Goal: Transaction & Acquisition: Purchase product/service

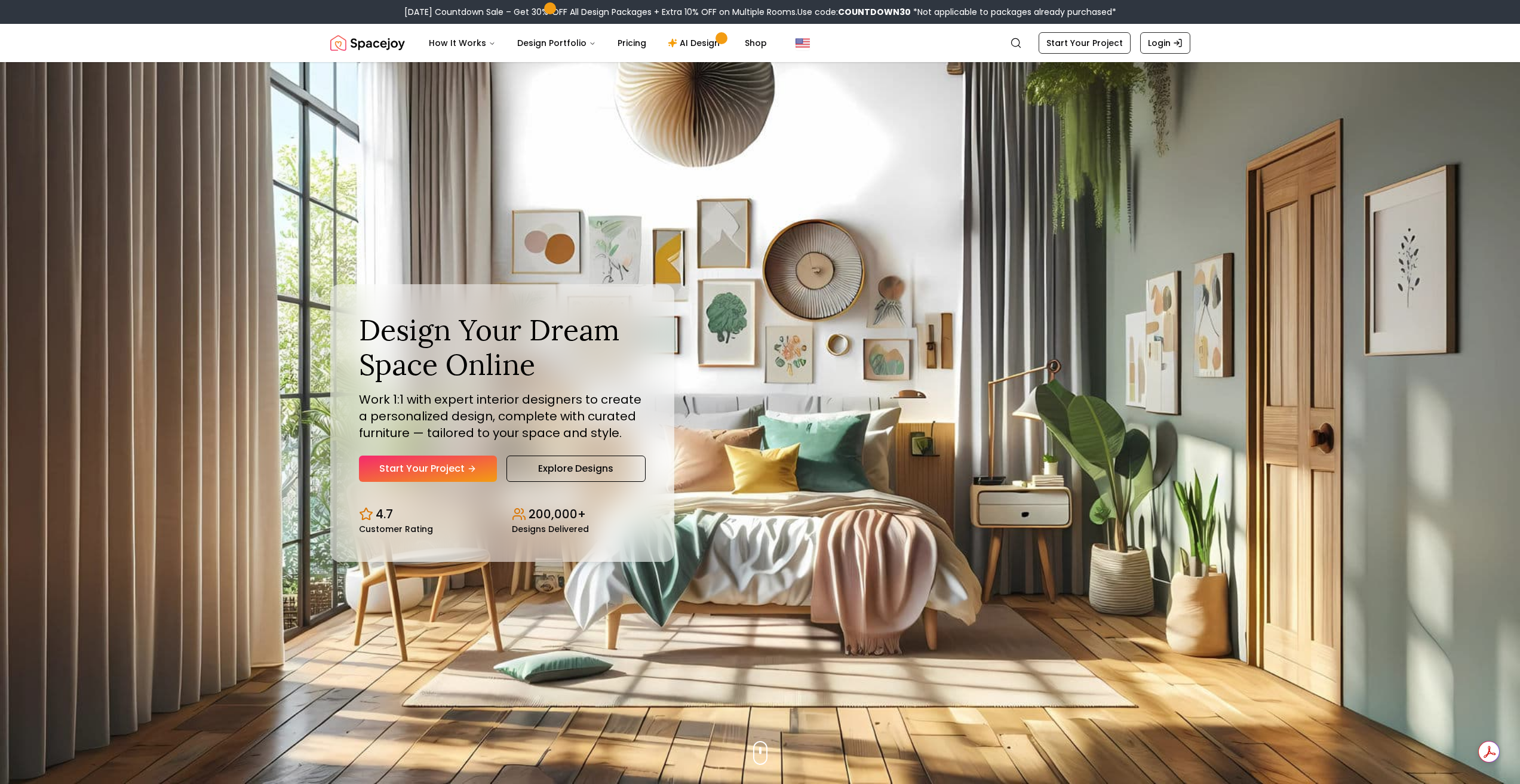
click at [453, 470] on link "Start Your Project" at bounding box center [428, 469] width 138 height 26
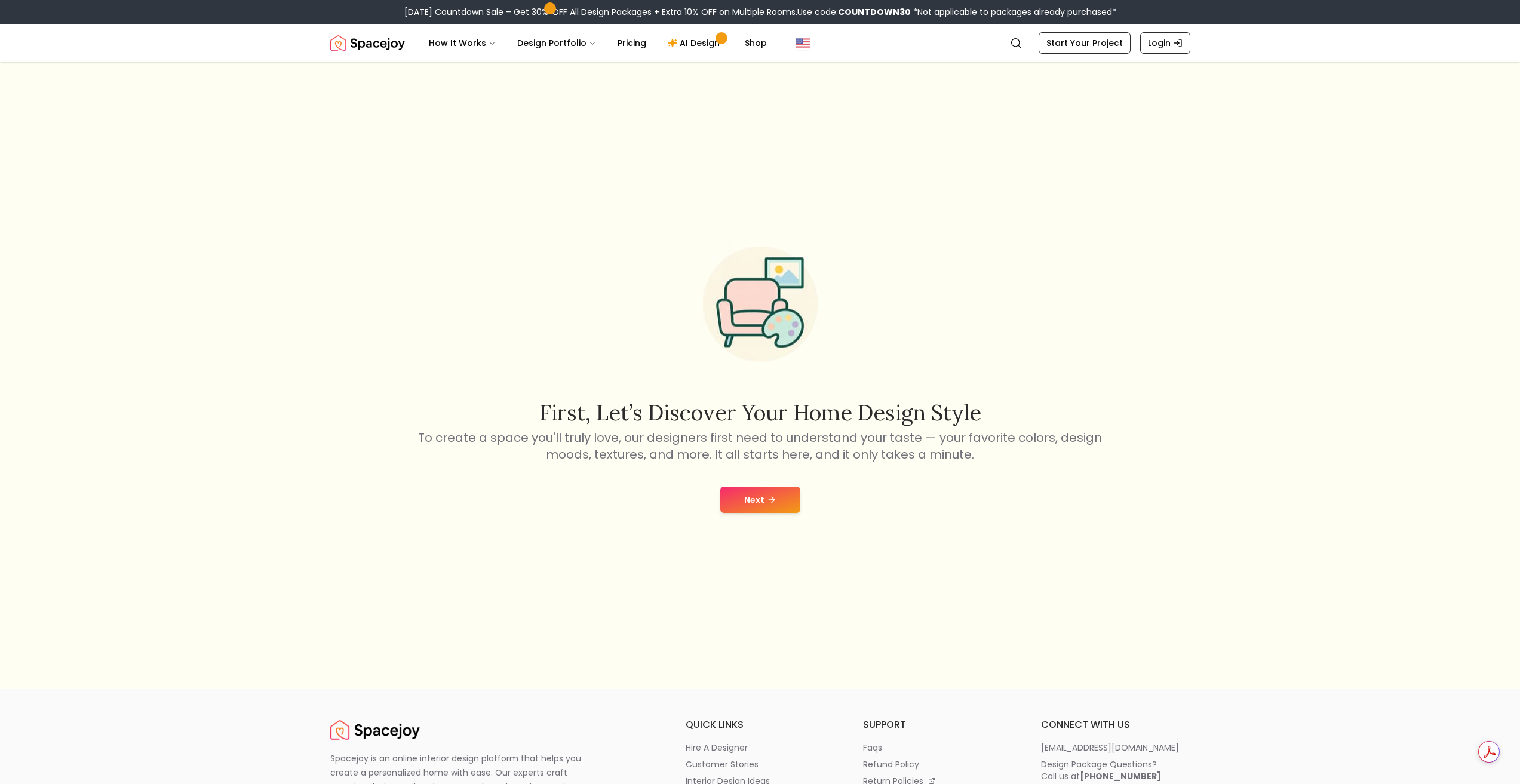
click at [758, 499] on button "Next" at bounding box center [760, 499] width 80 height 26
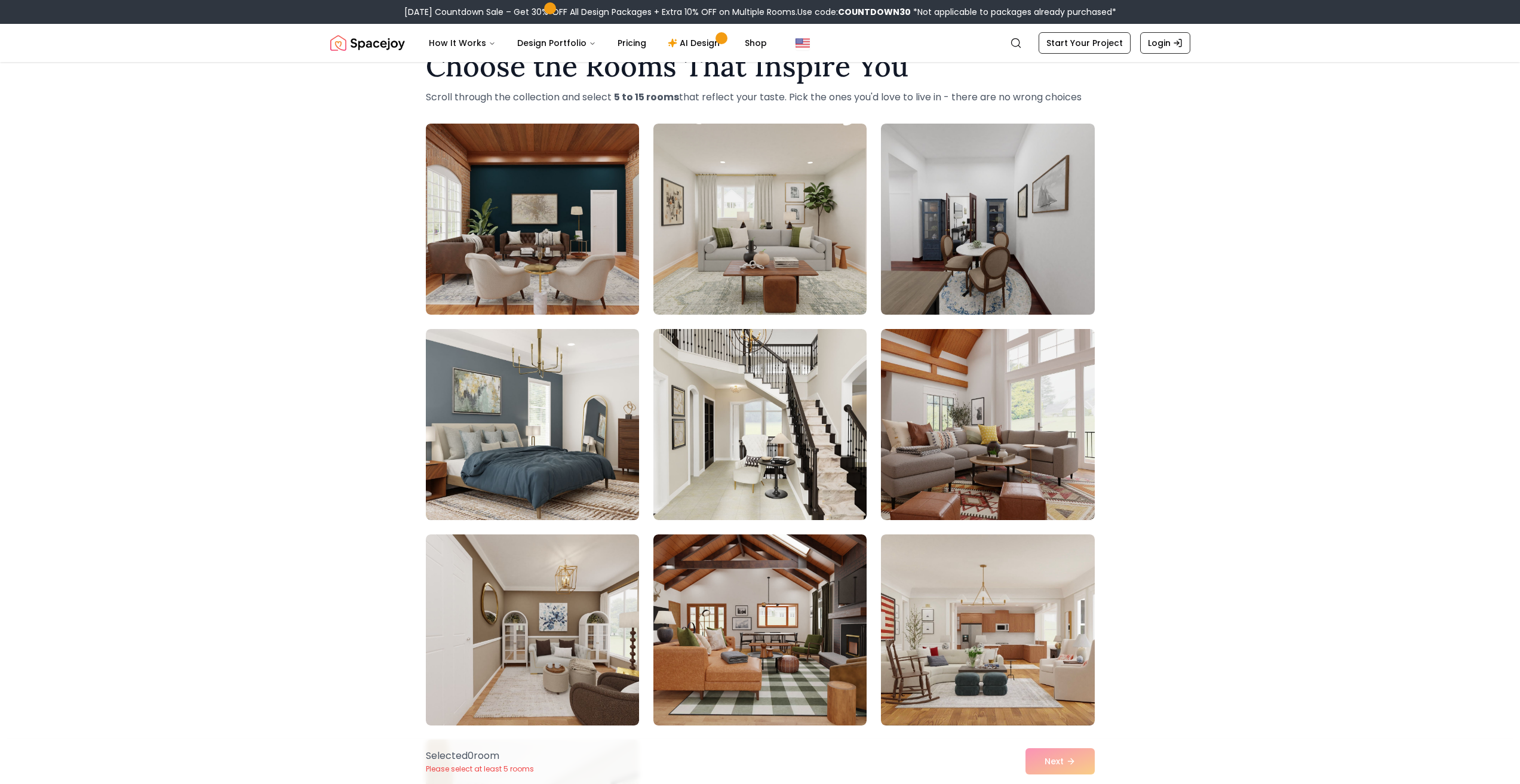
scroll to position [60, 0]
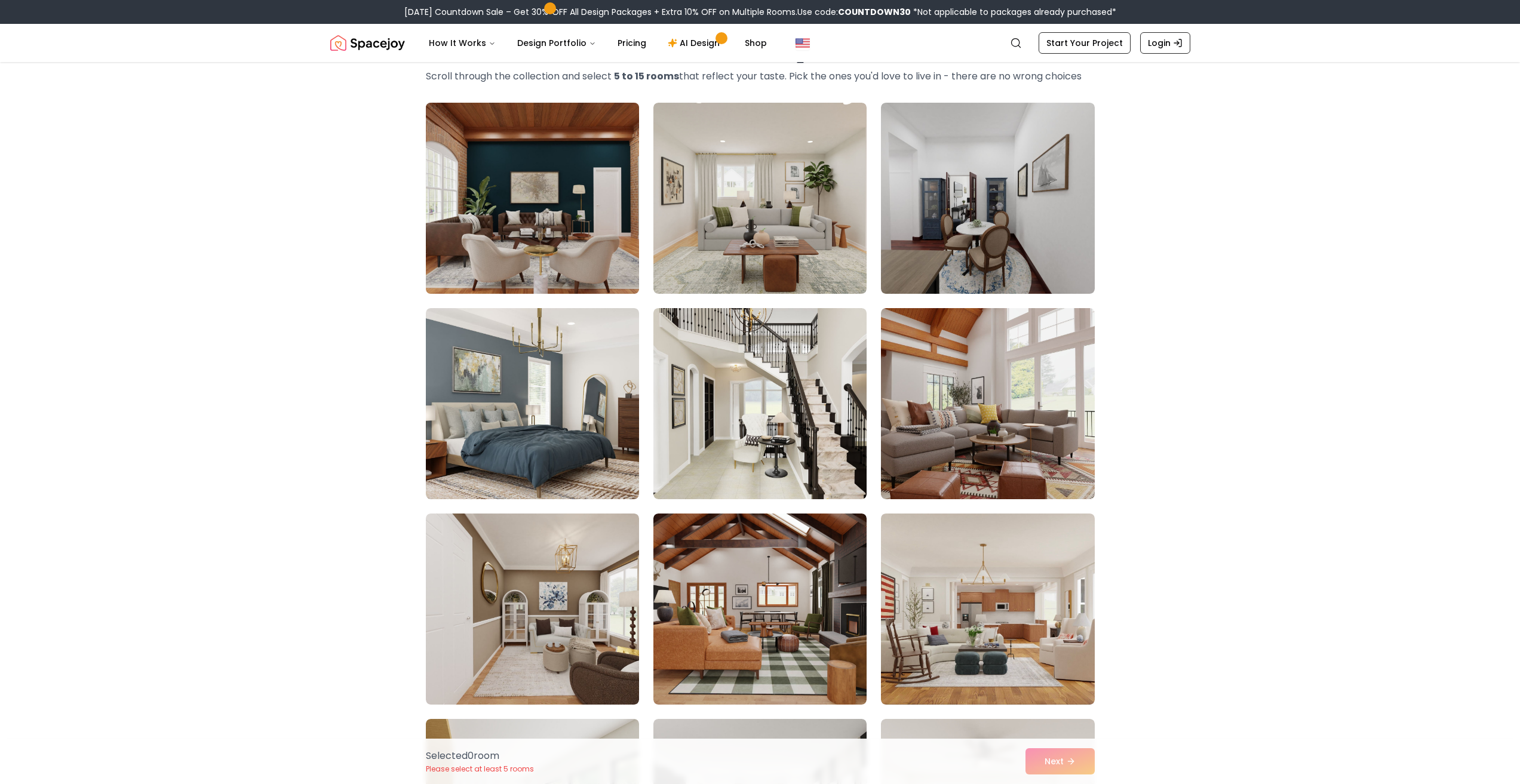
click at [537, 207] on img at bounding box center [532, 198] width 224 height 201
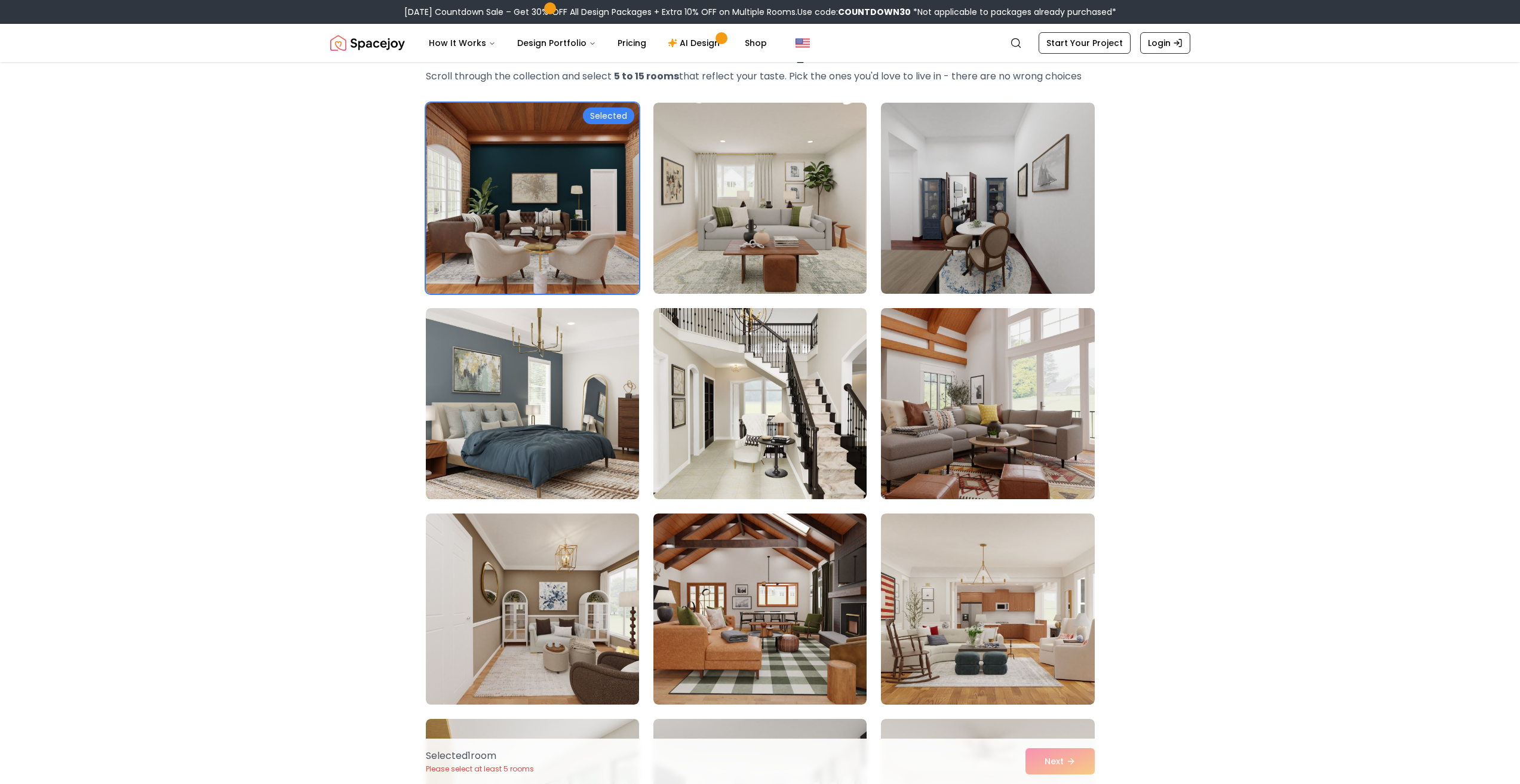
click at [985, 424] on img at bounding box center [988, 404] width 224 height 201
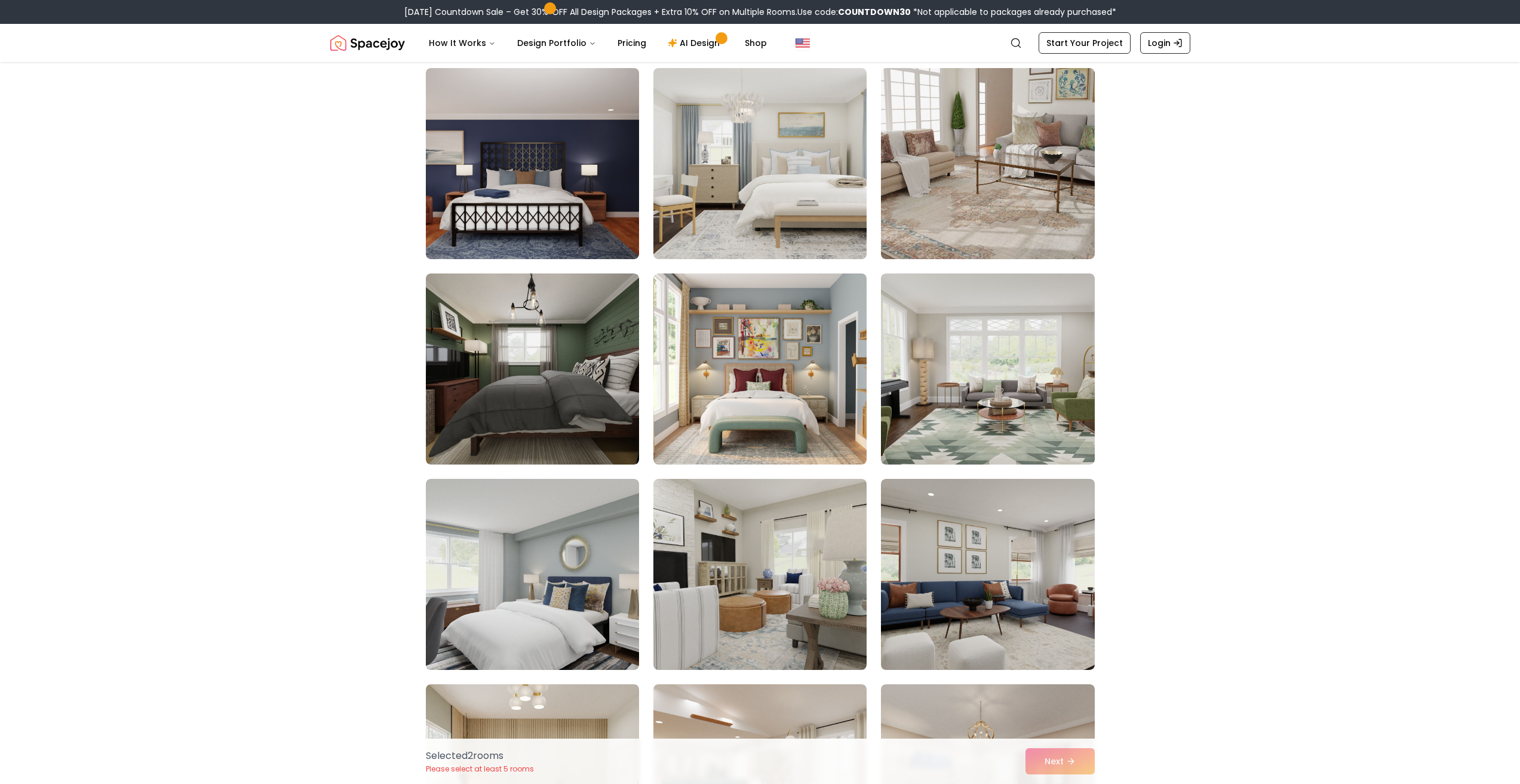
scroll to position [2090, 0]
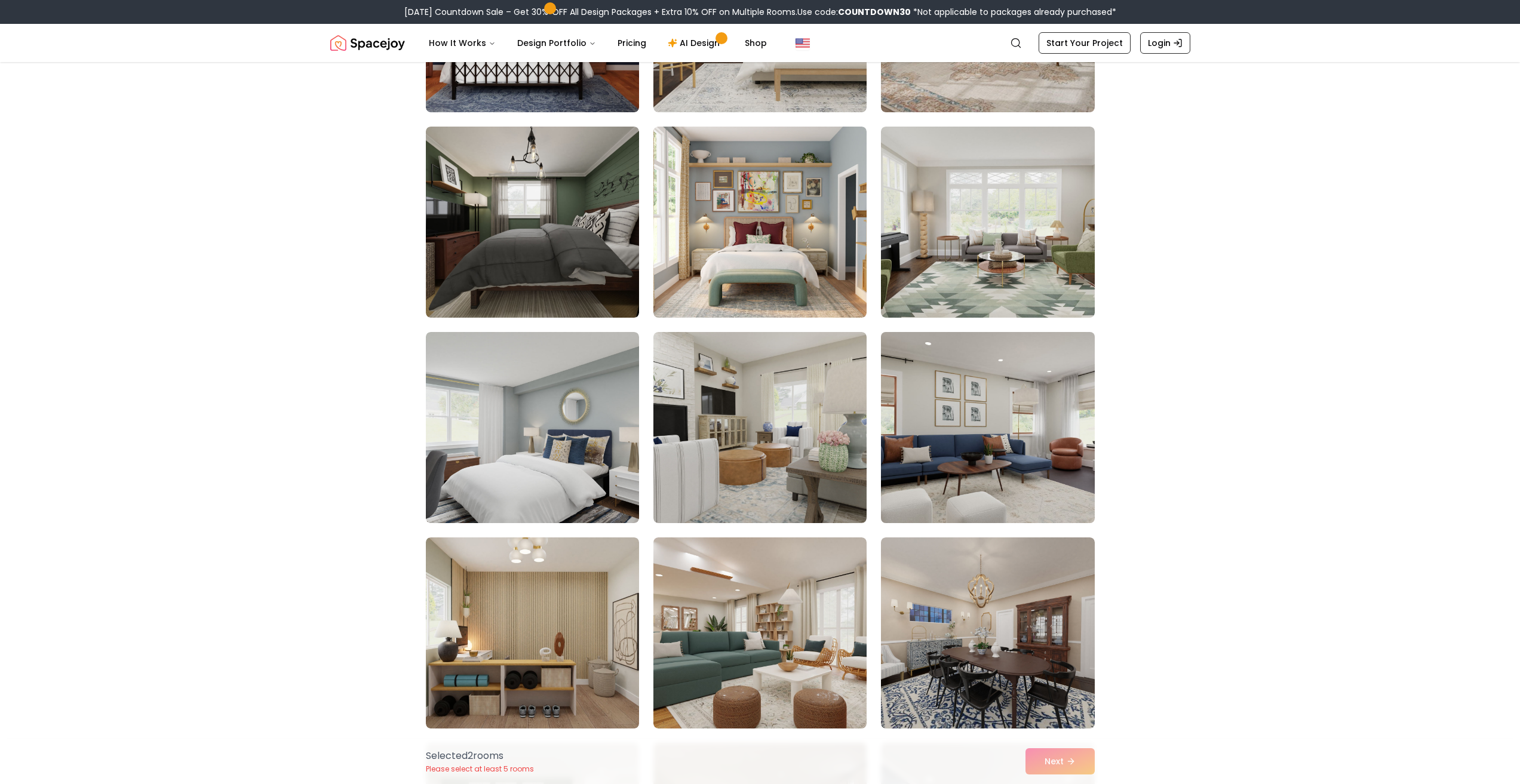
click at [939, 421] on img at bounding box center [988, 428] width 224 height 201
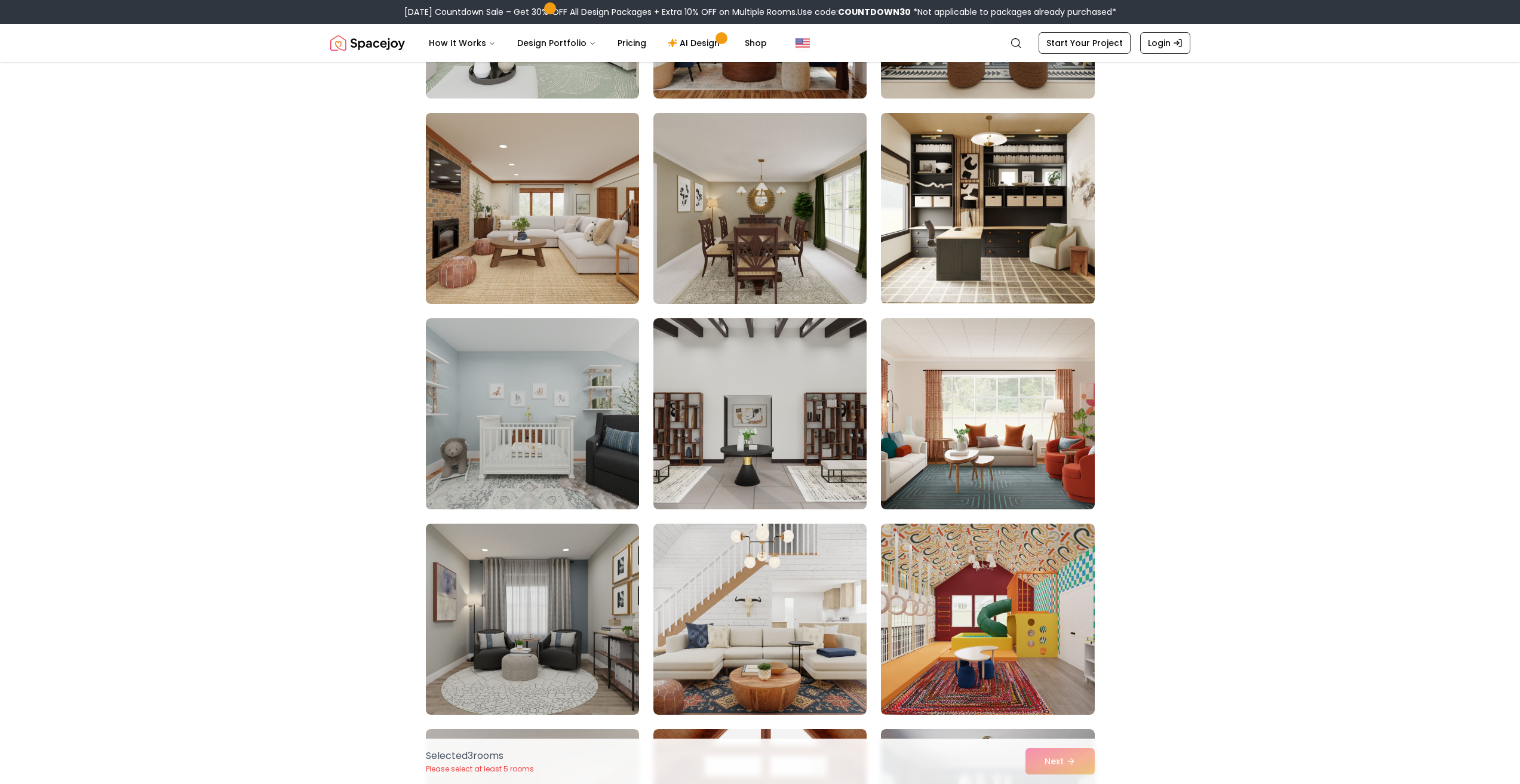
scroll to position [2926, 0]
click at [753, 645] on img at bounding box center [760, 619] width 224 height 201
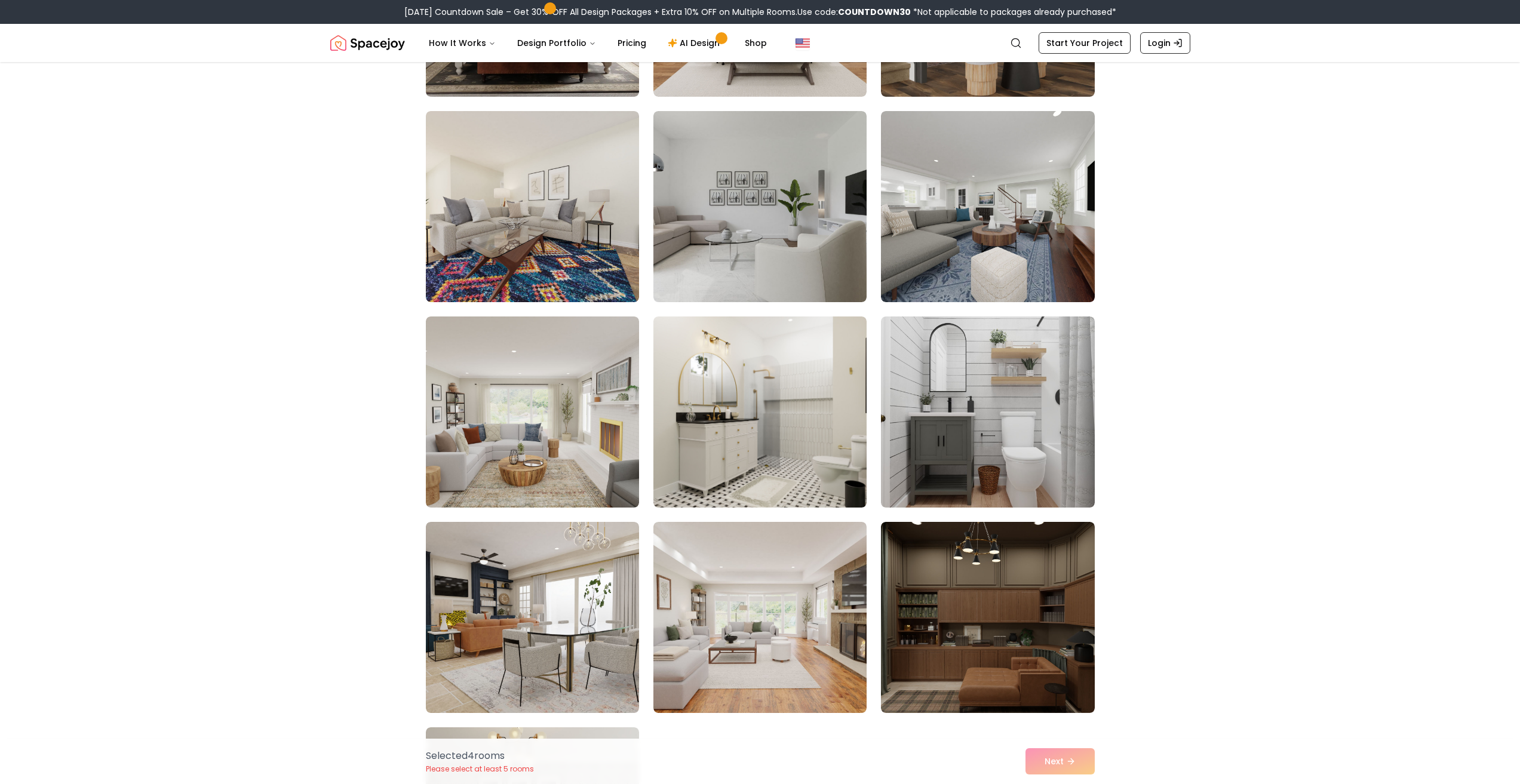
scroll to position [4180, 0]
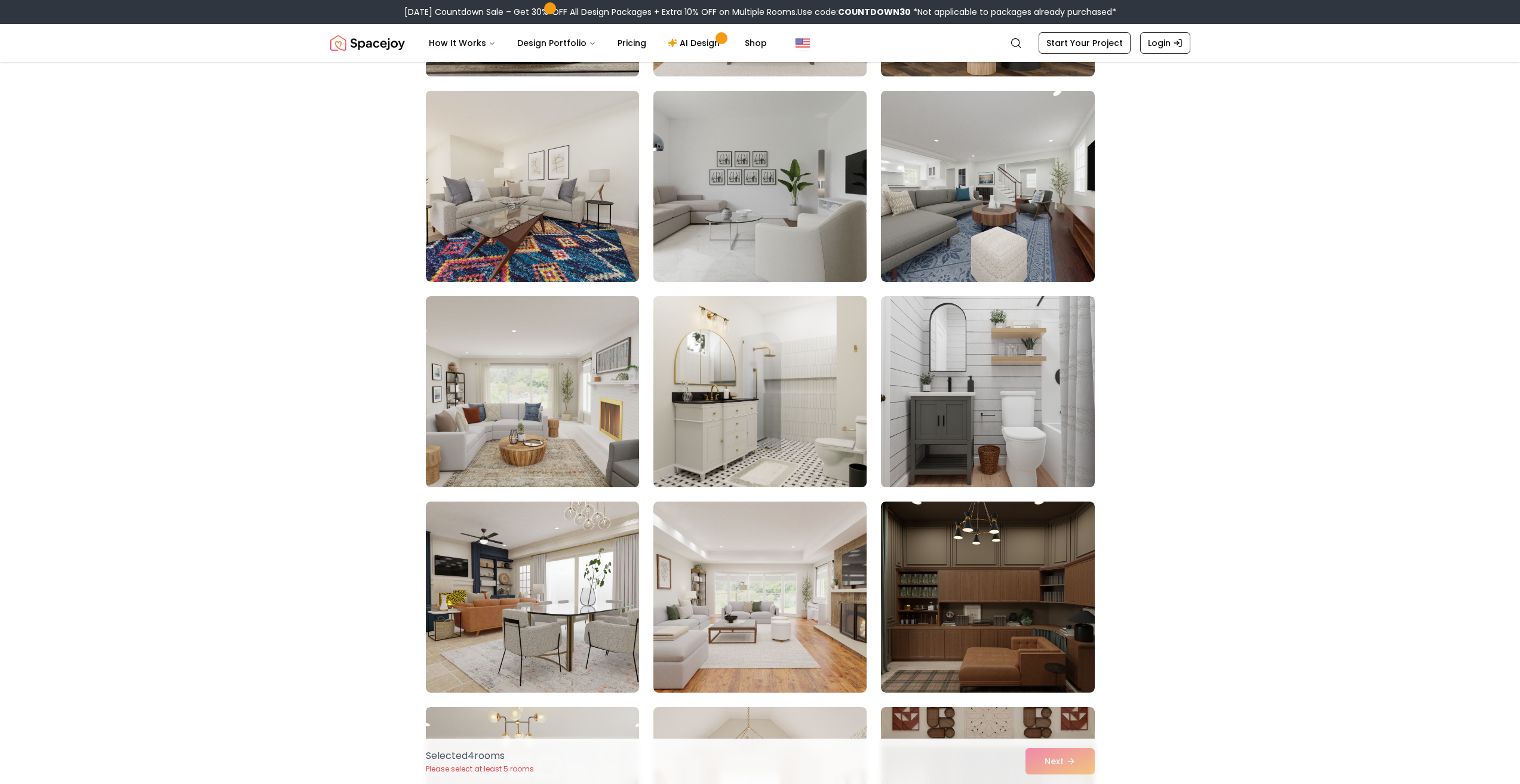
click at [726, 414] on img at bounding box center [760, 392] width 224 height 201
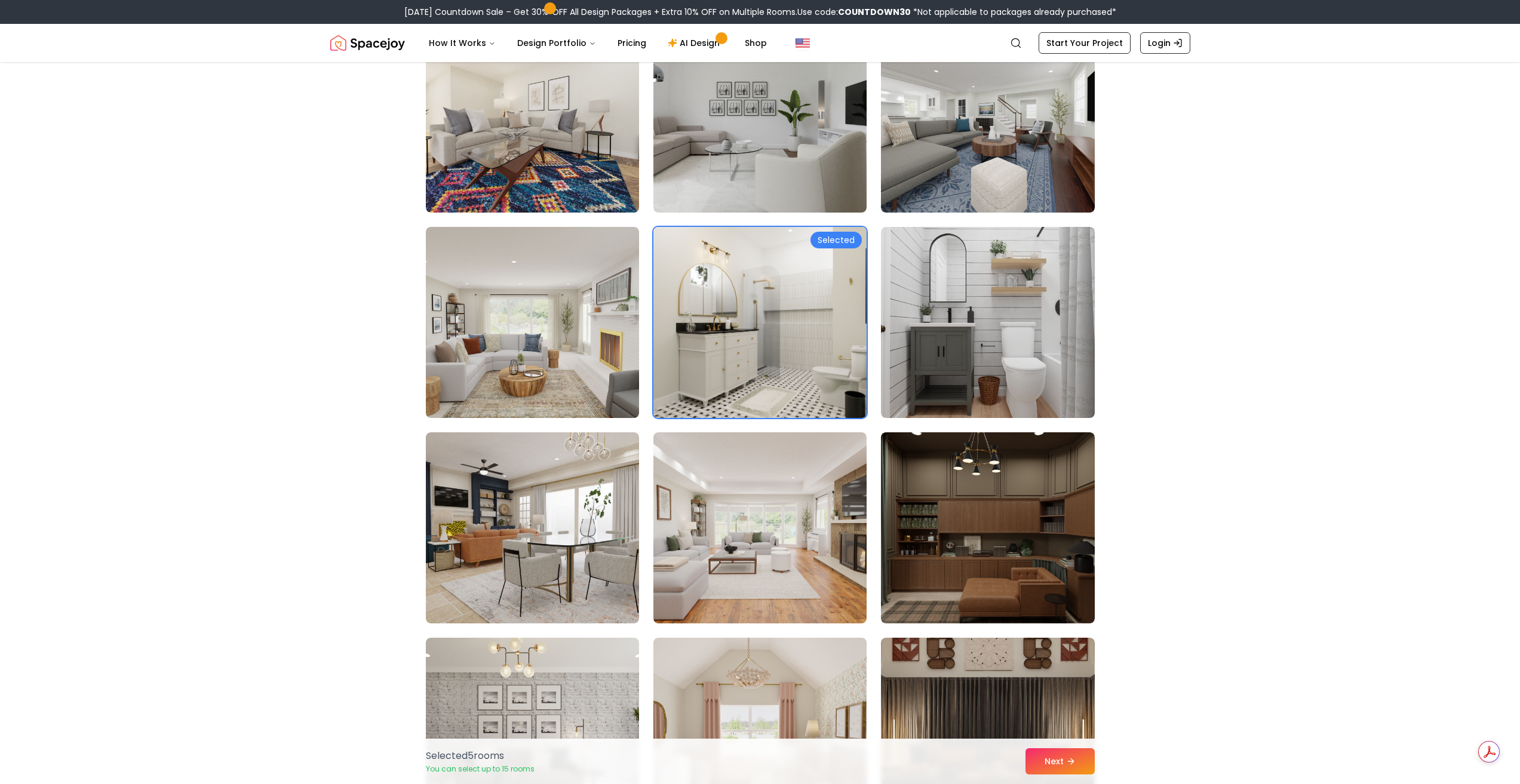
scroll to position [4599, 0]
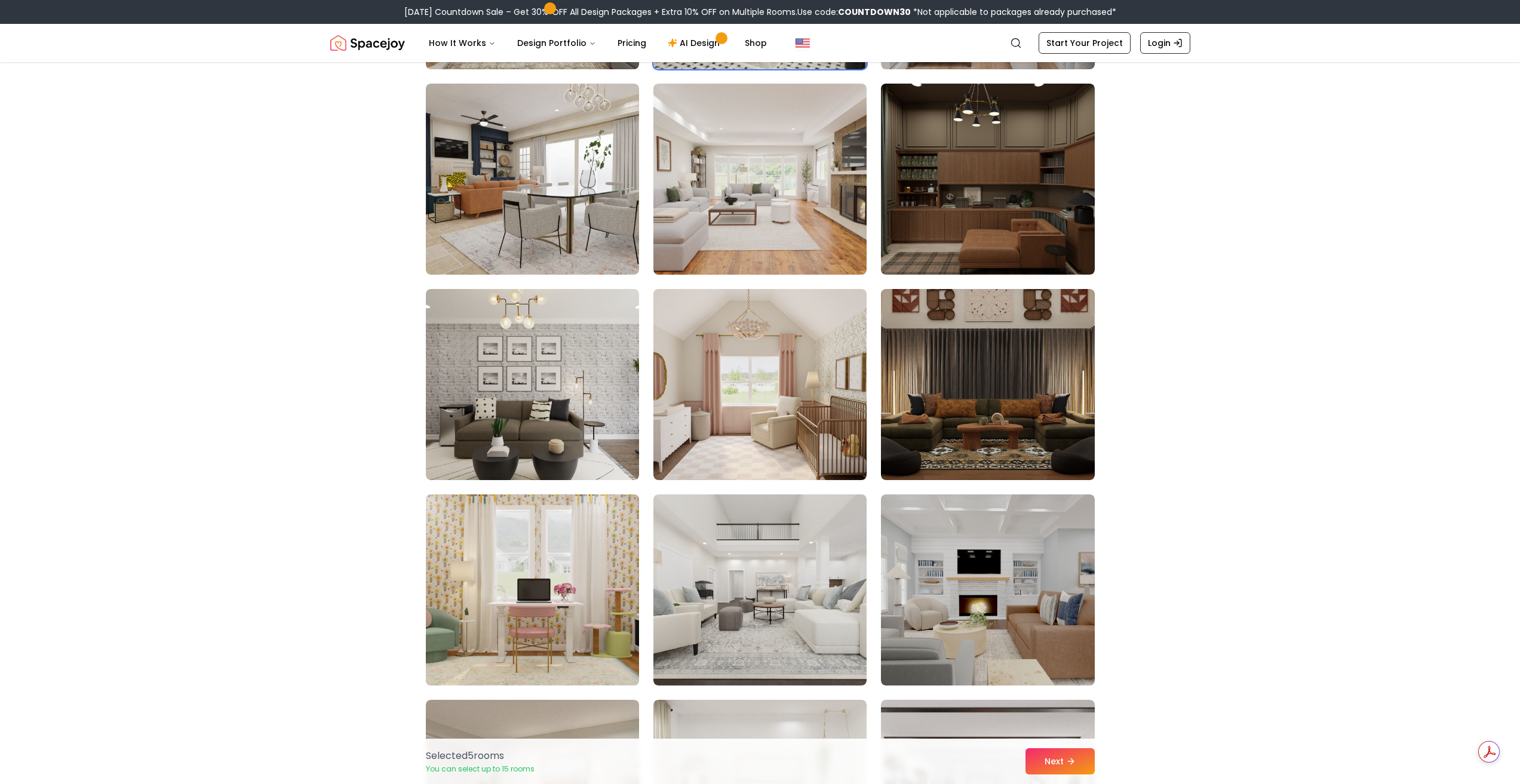
click at [480, 588] on img at bounding box center [532, 590] width 224 height 201
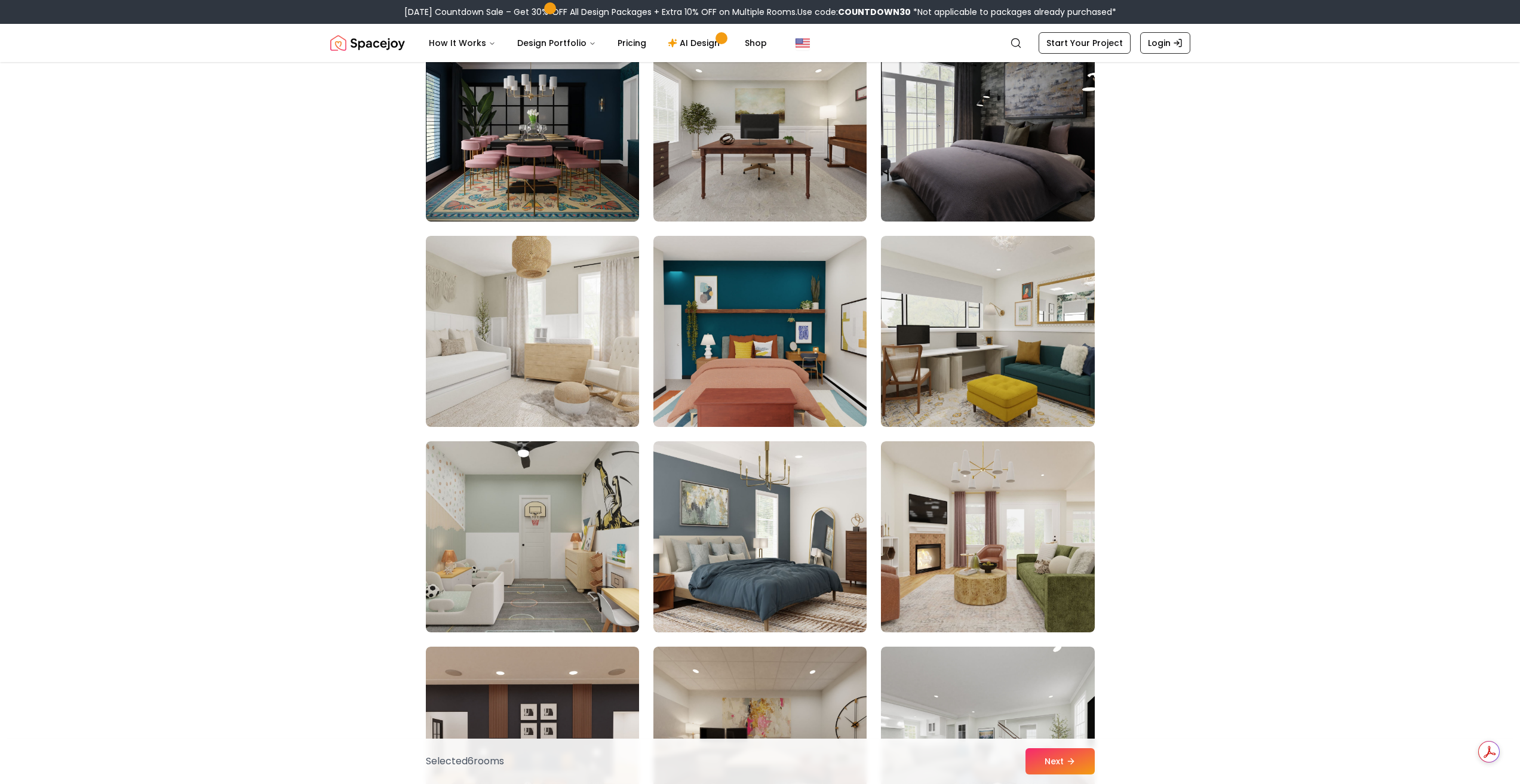
scroll to position [6092, 0]
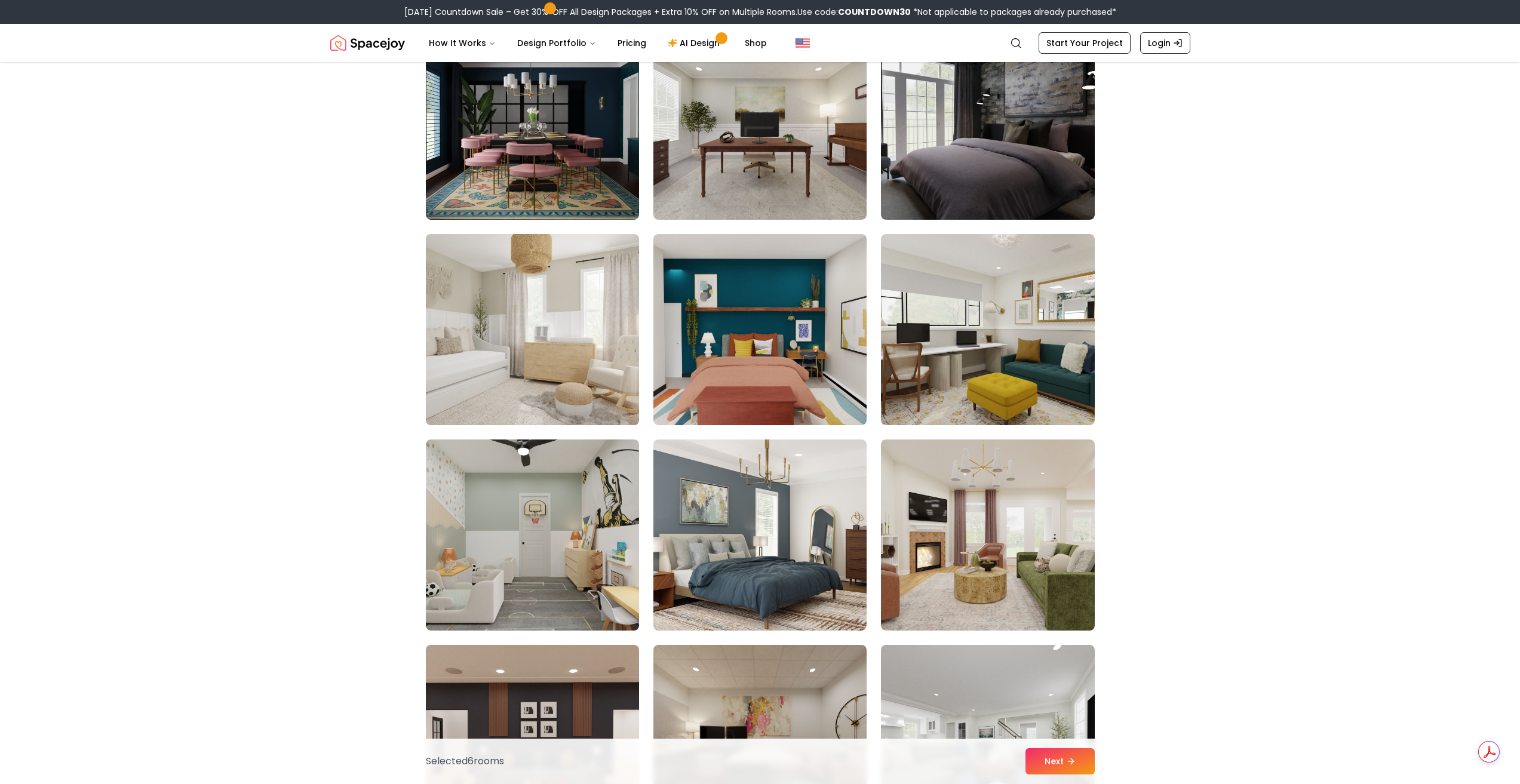
click at [527, 340] on img at bounding box center [532, 330] width 224 height 201
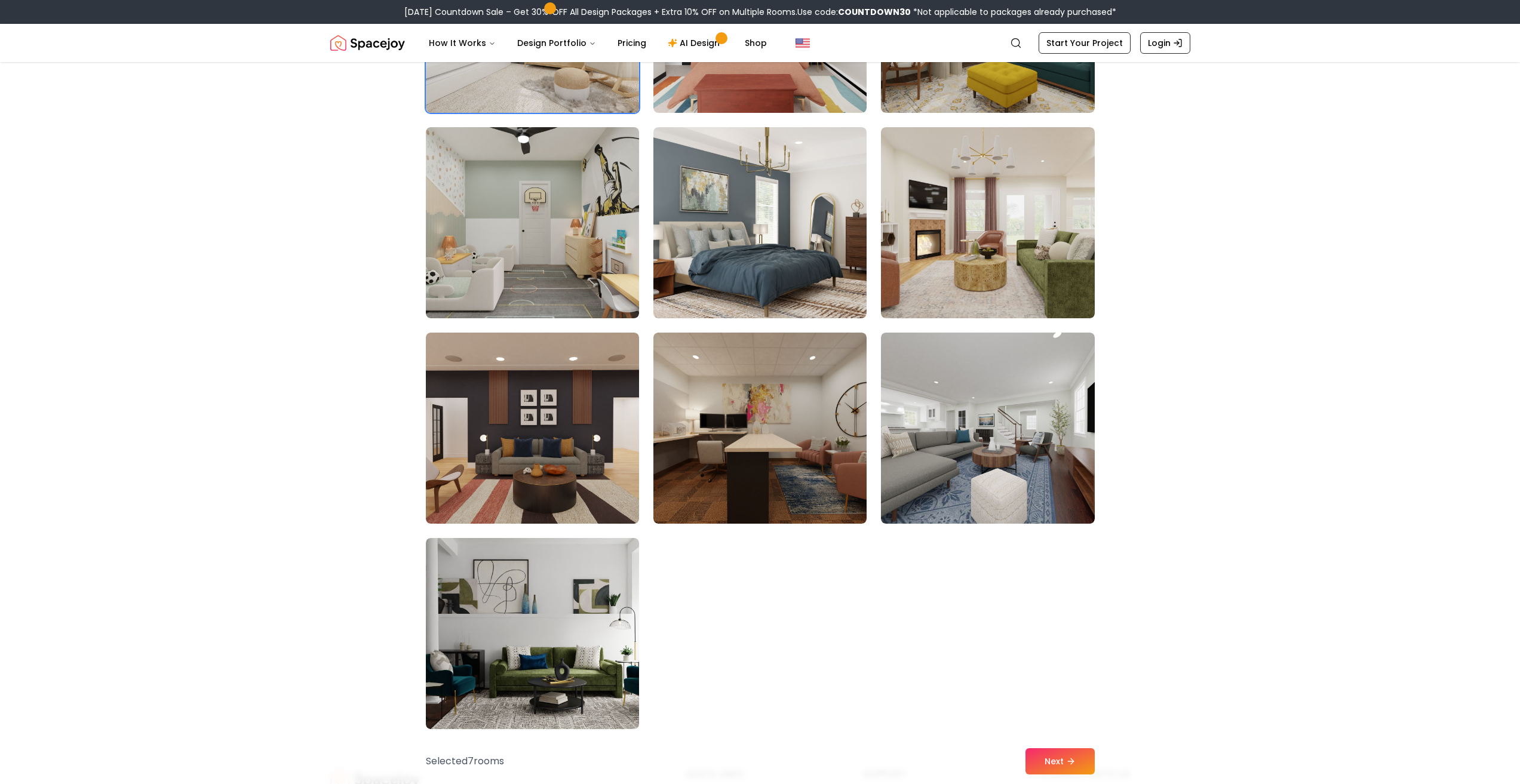
scroll to position [6569, 0]
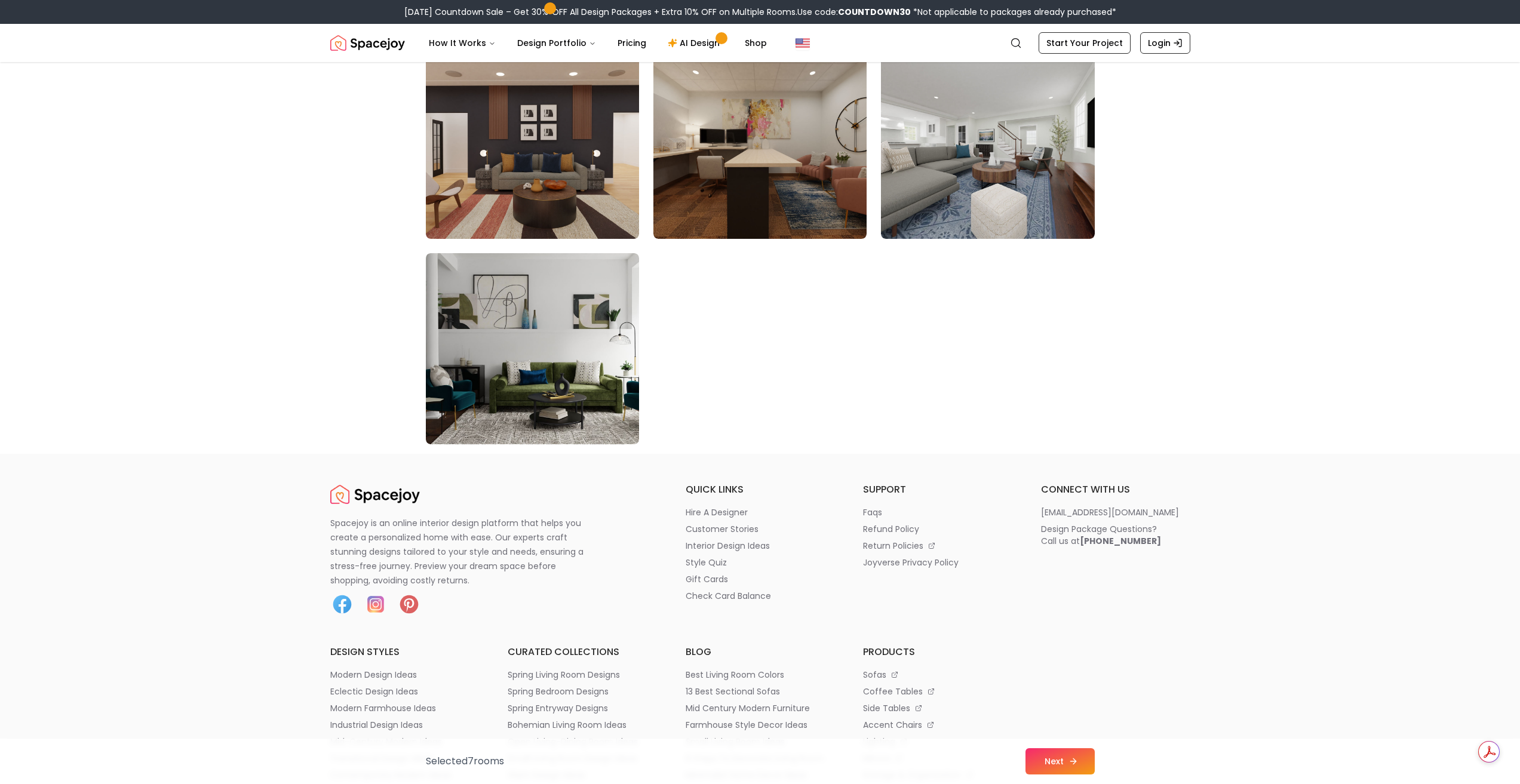
click at [1061, 755] on button "Next" at bounding box center [1060, 761] width 69 height 26
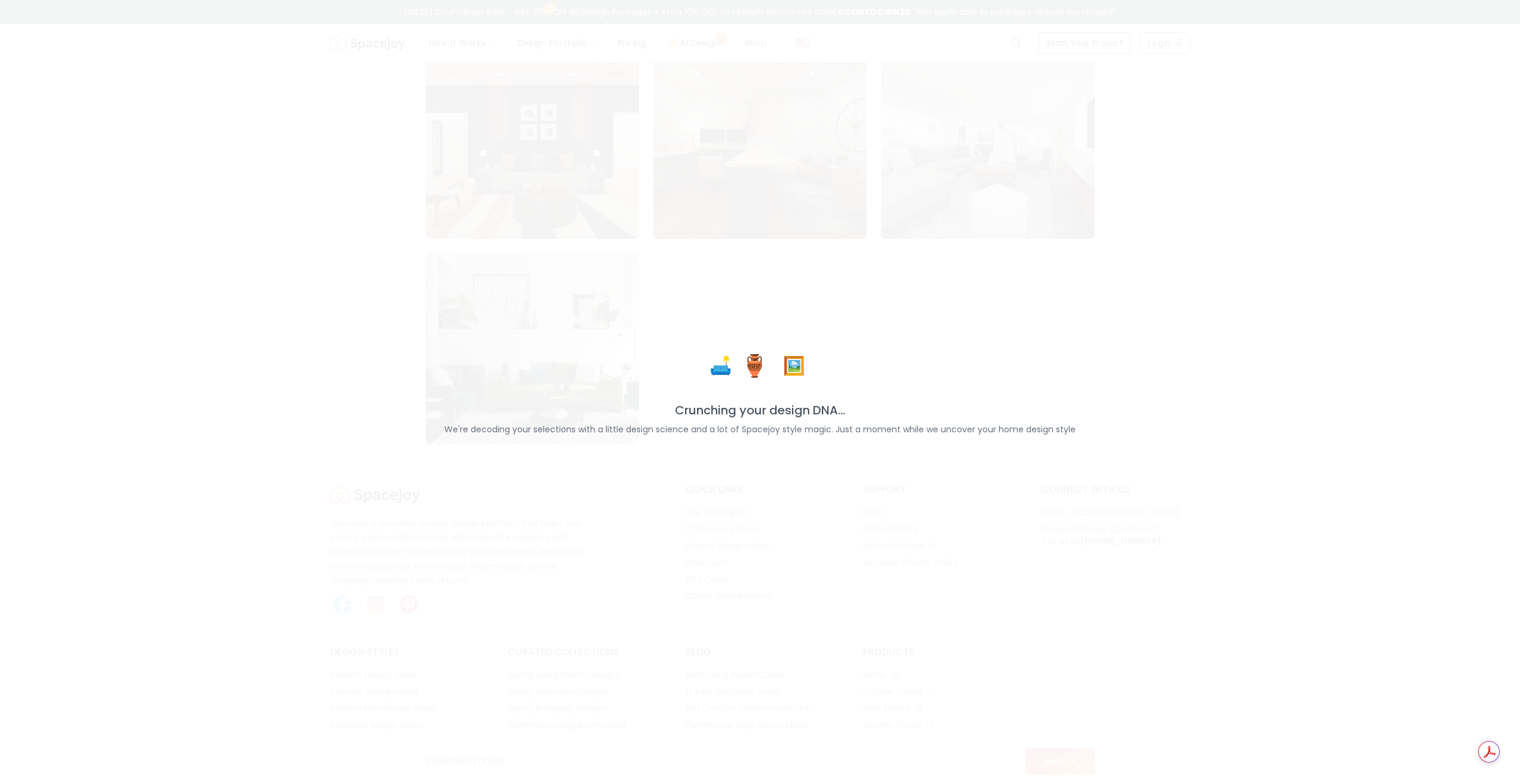
scroll to position [6689, 0]
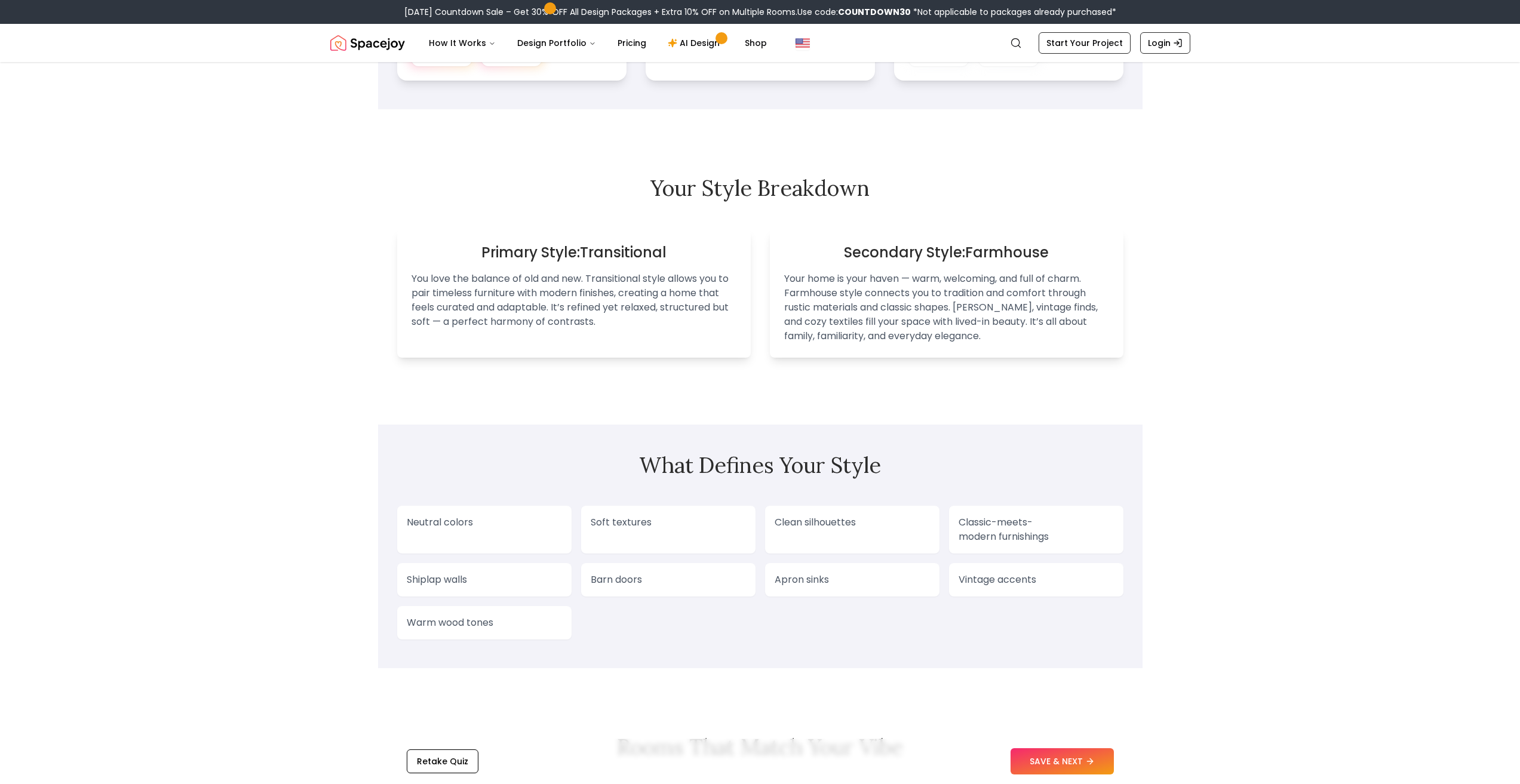
scroll to position [657, 0]
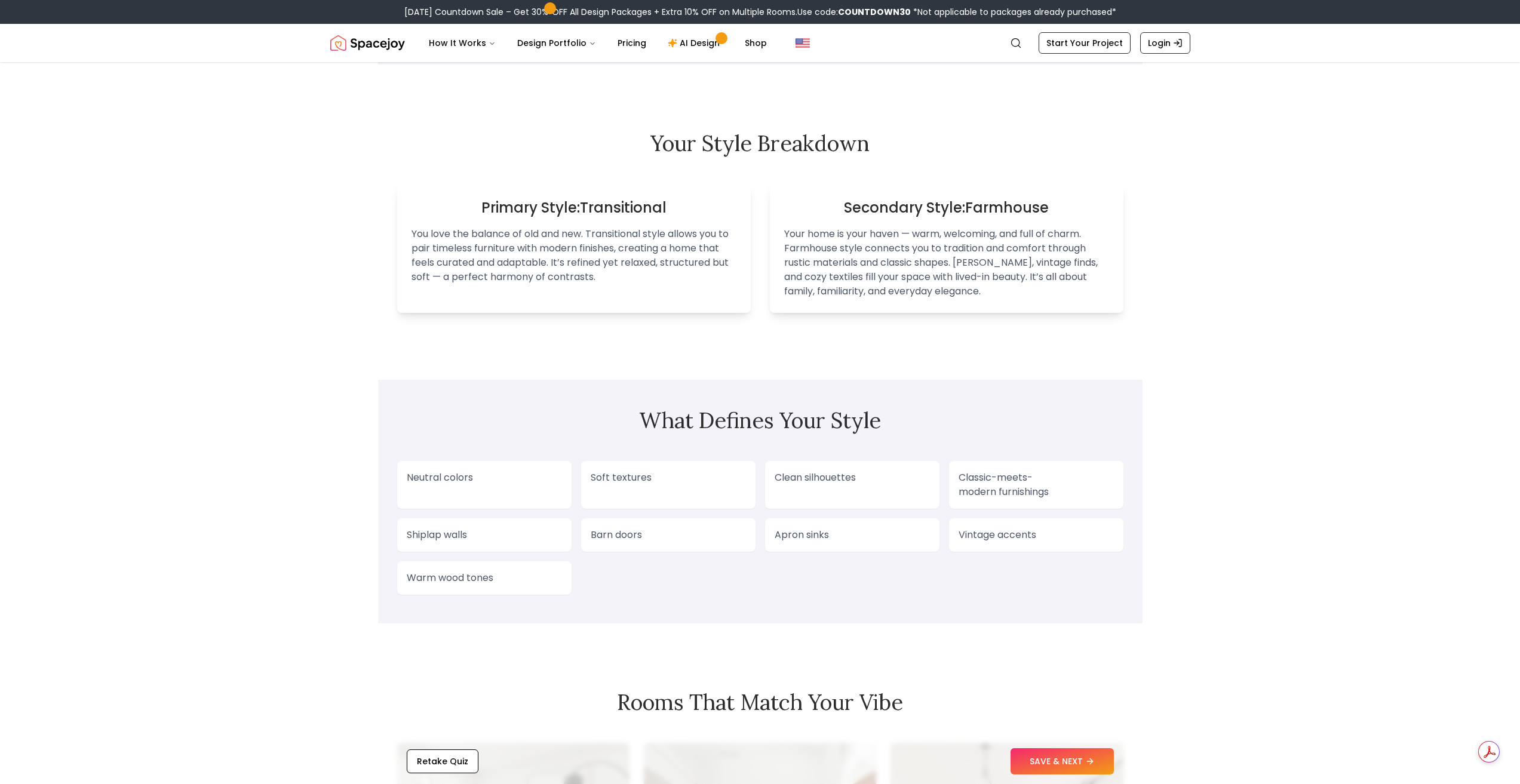
click at [1041, 485] on p "Classic-meets-modern furnishings" at bounding box center [1036, 485] width 156 height 29
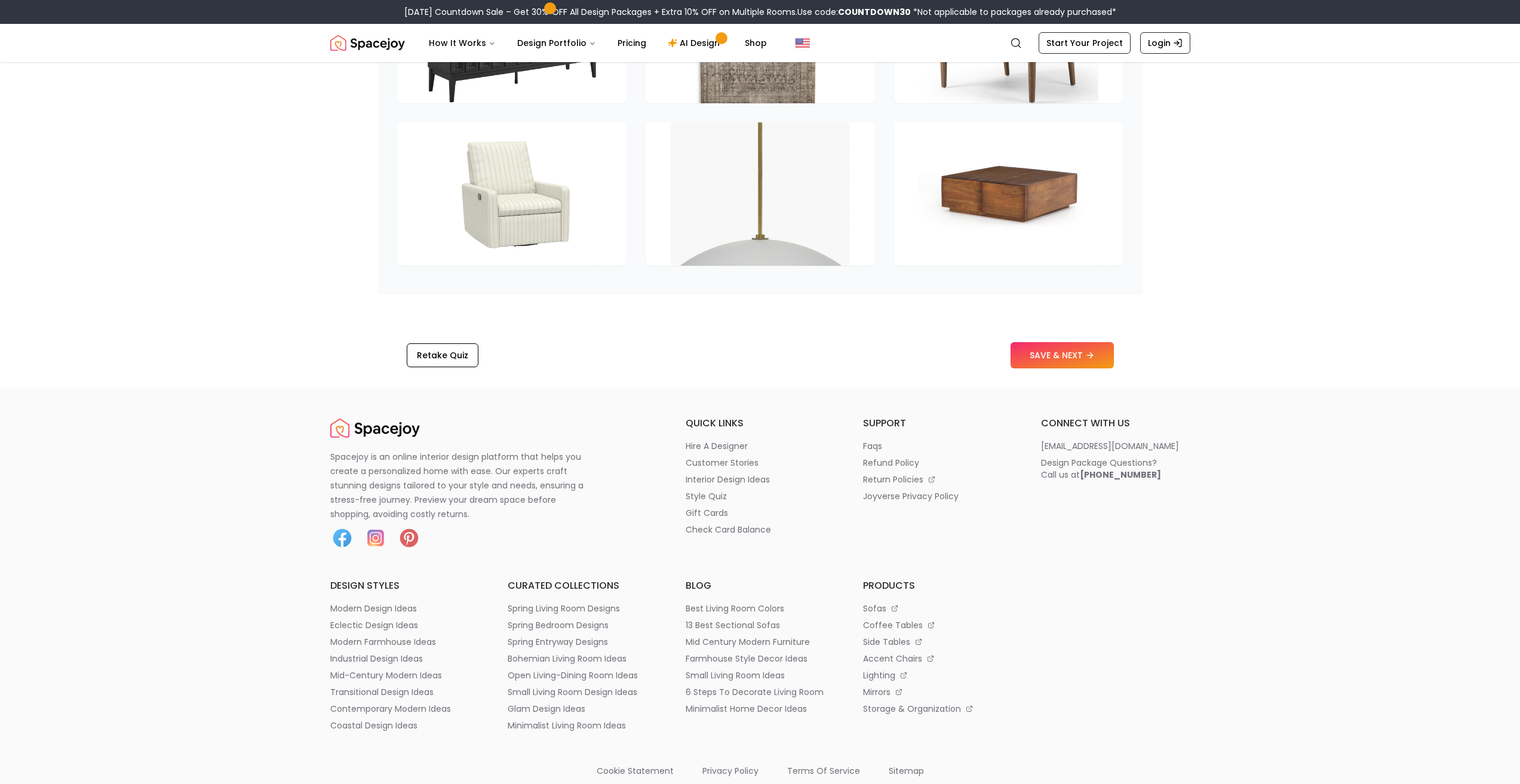
scroll to position [1792, 0]
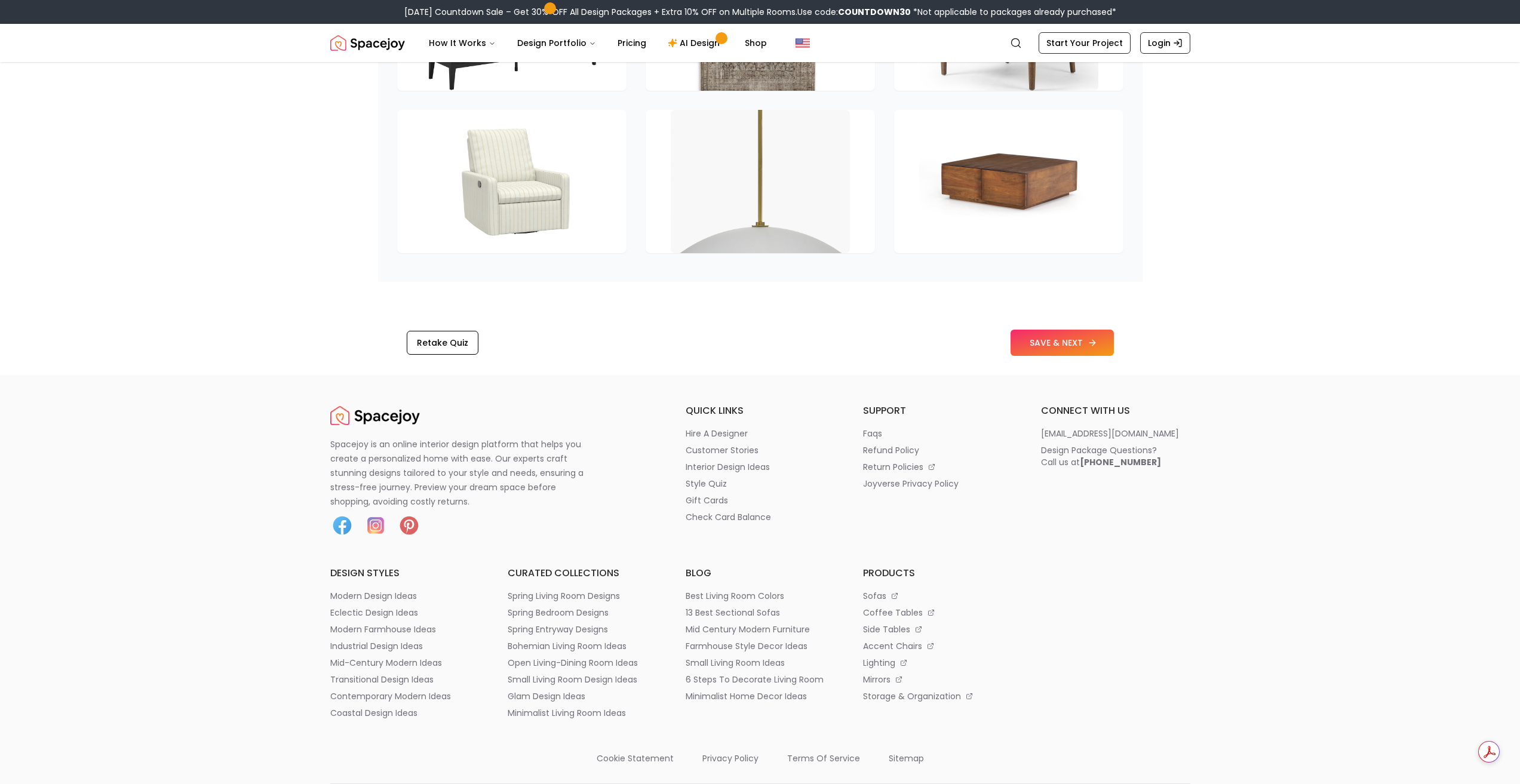
click at [1064, 344] on button "SAVE & NEXT" at bounding box center [1062, 343] width 103 height 26
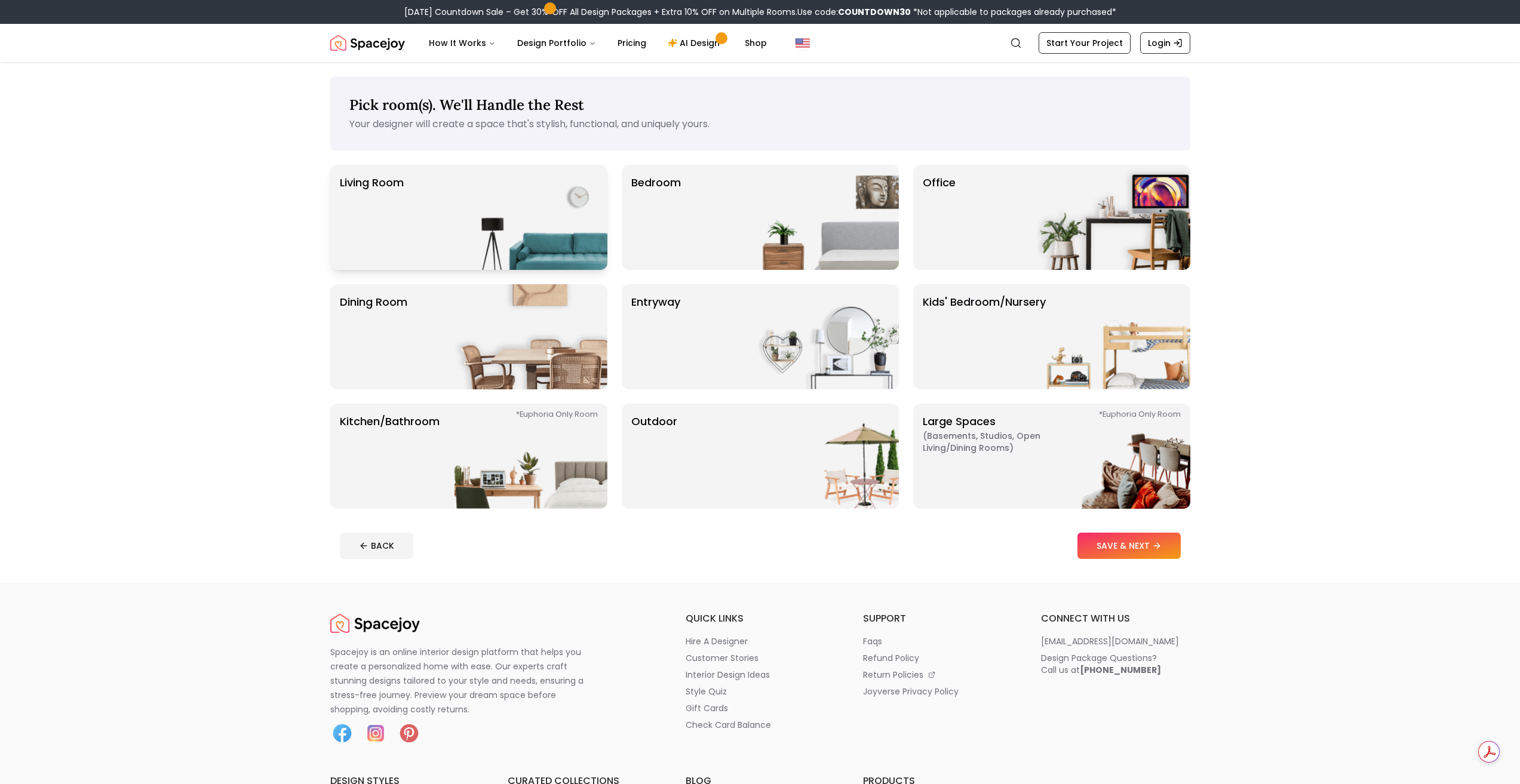
click at [508, 247] on img at bounding box center [531, 218] width 153 height 105
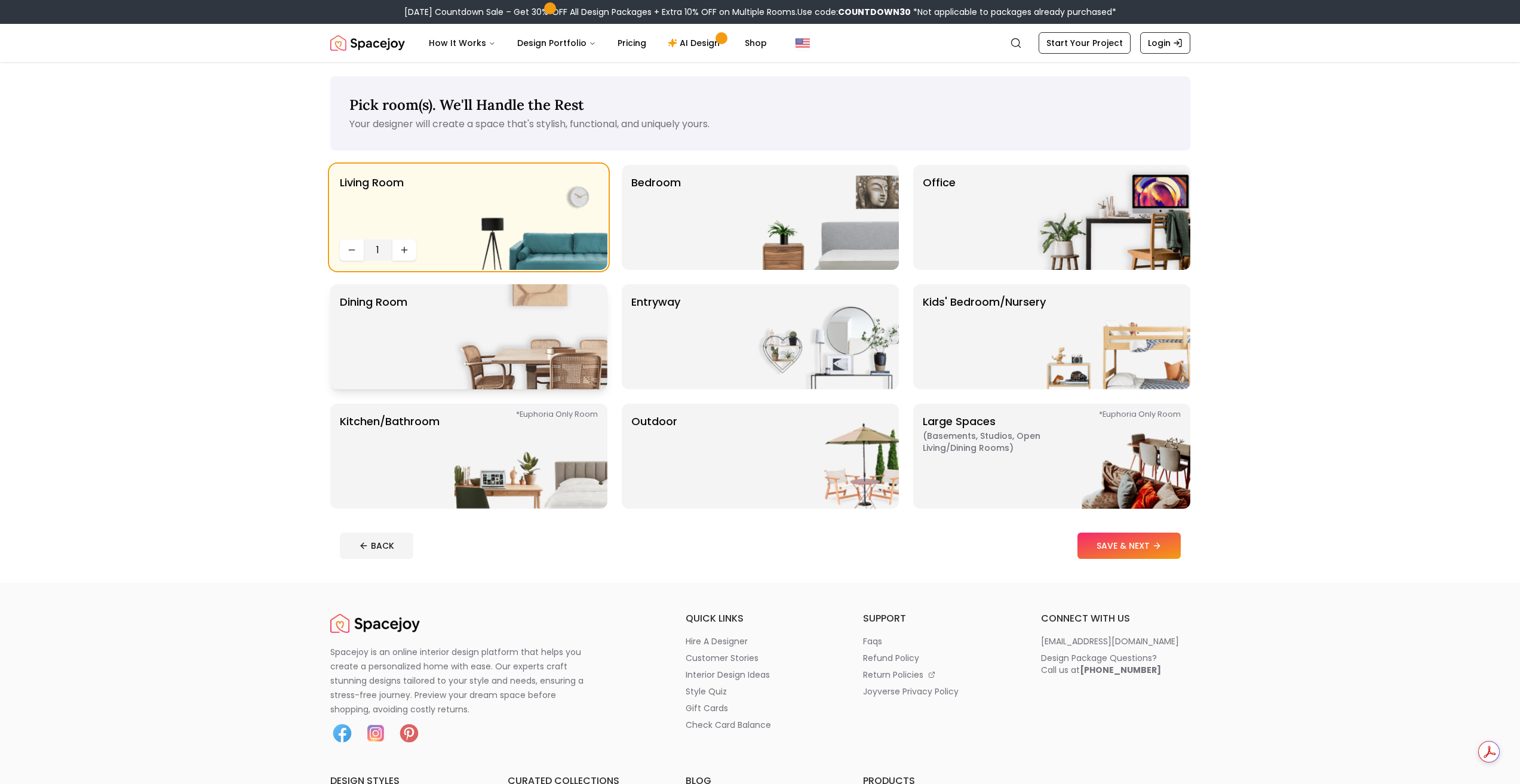
click at [512, 344] on img at bounding box center [531, 337] width 153 height 105
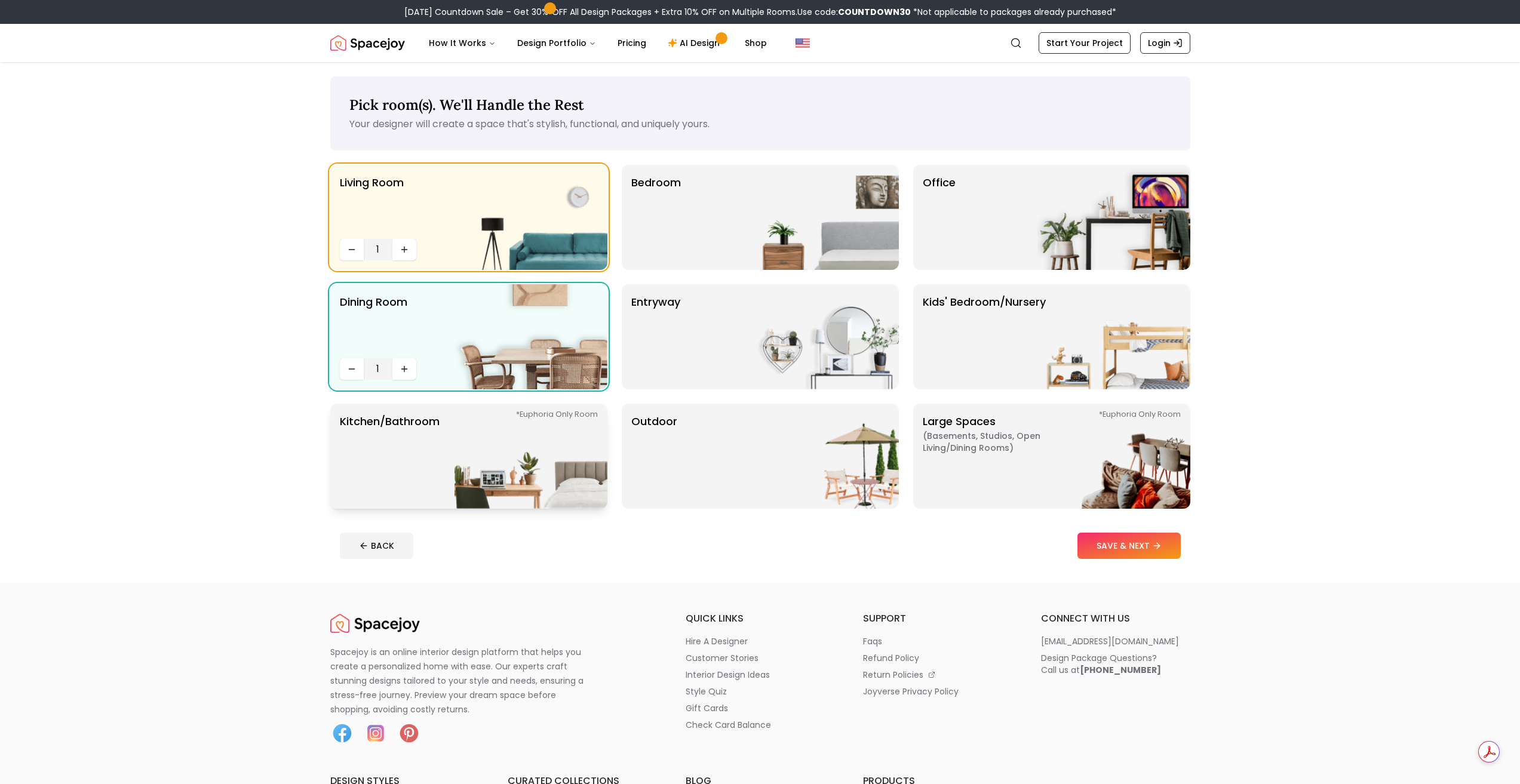
click at [474, 446] on img at bounding box center [531, 457] width 153 height 105
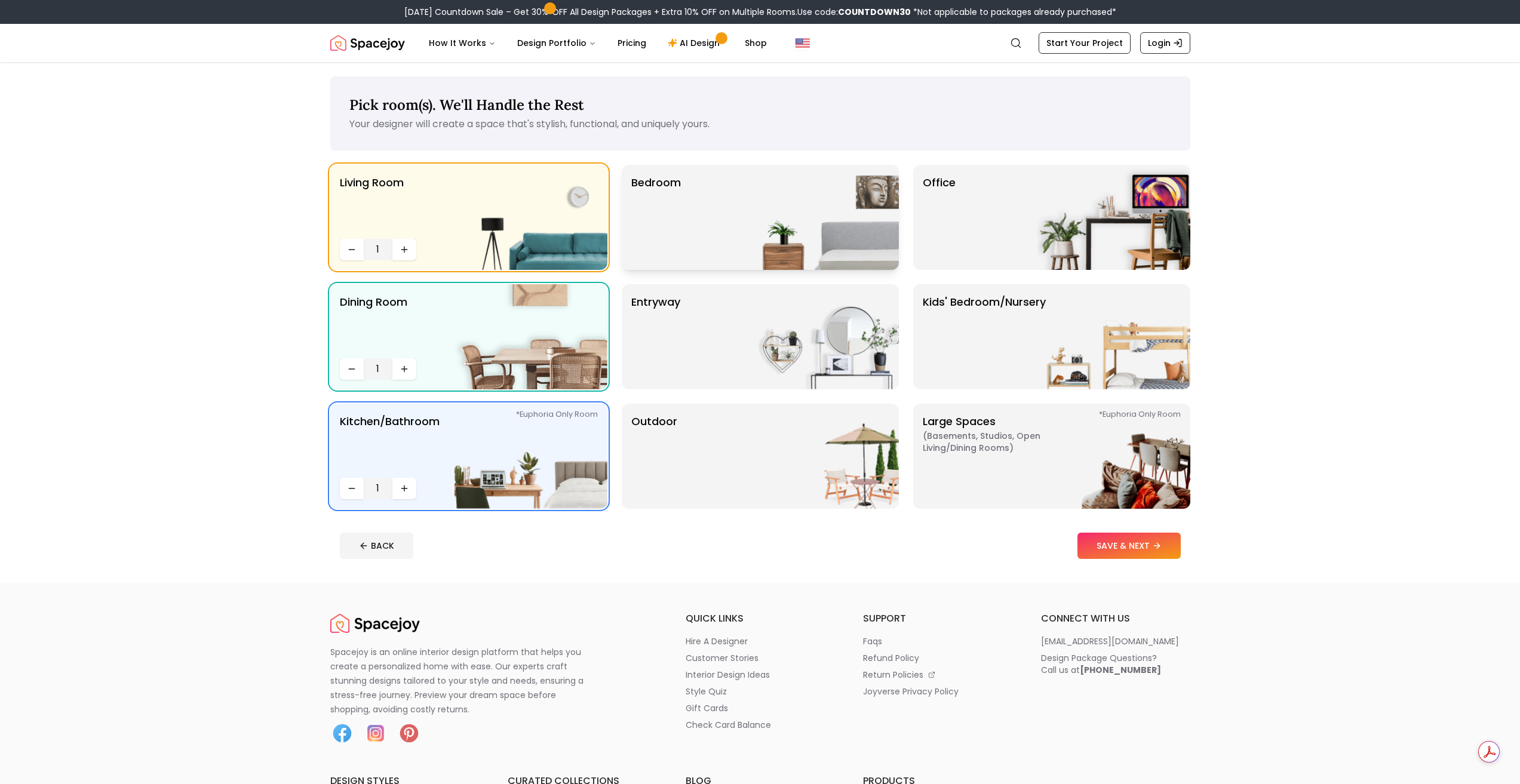
click at [743, 250] on div "Bedroom" at bounding box center [760, 218] width 277 height 105
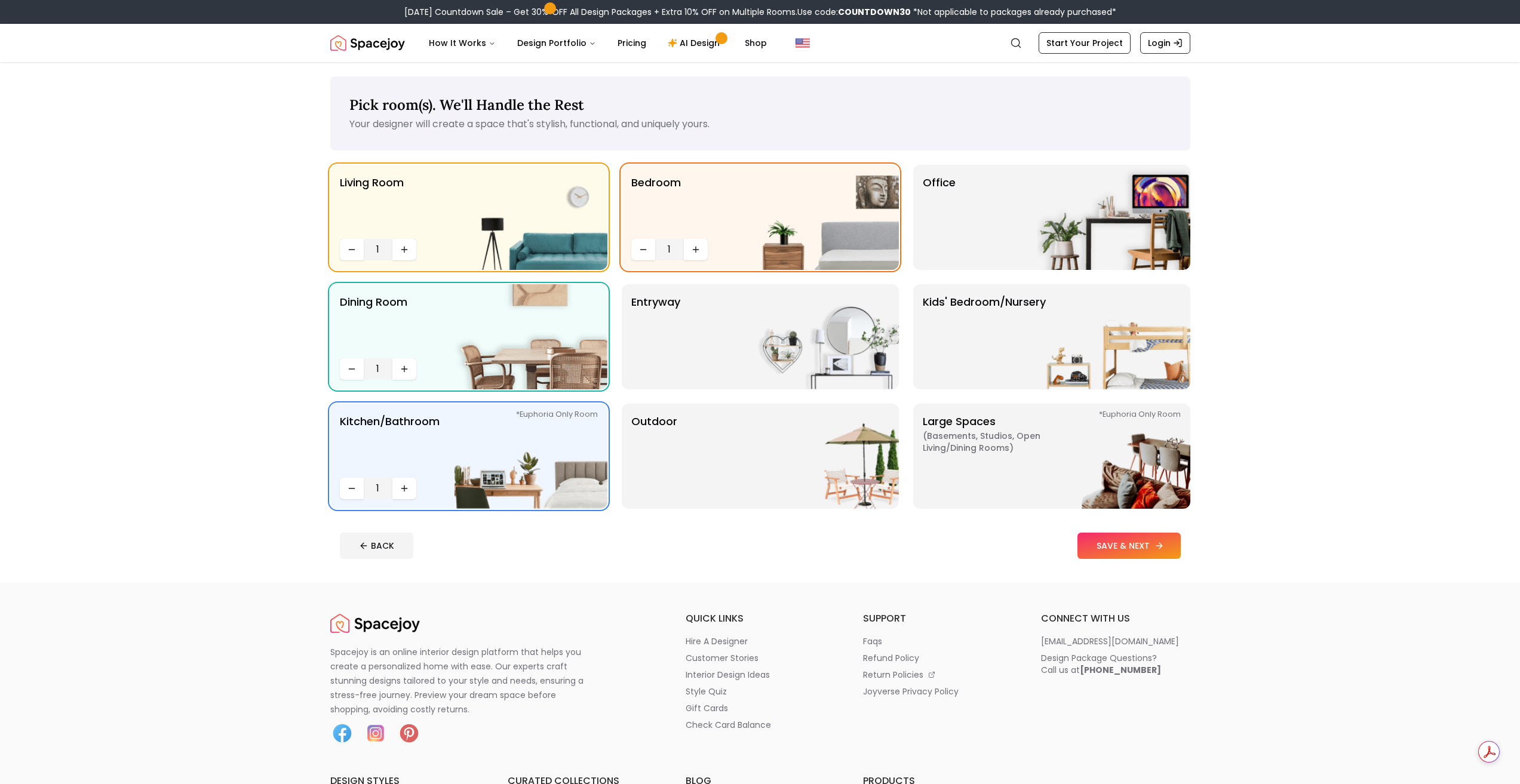
click at [1118, 550] on button "SAVE & NEXT" at bounding box center [1129, 545] width 103 height 26
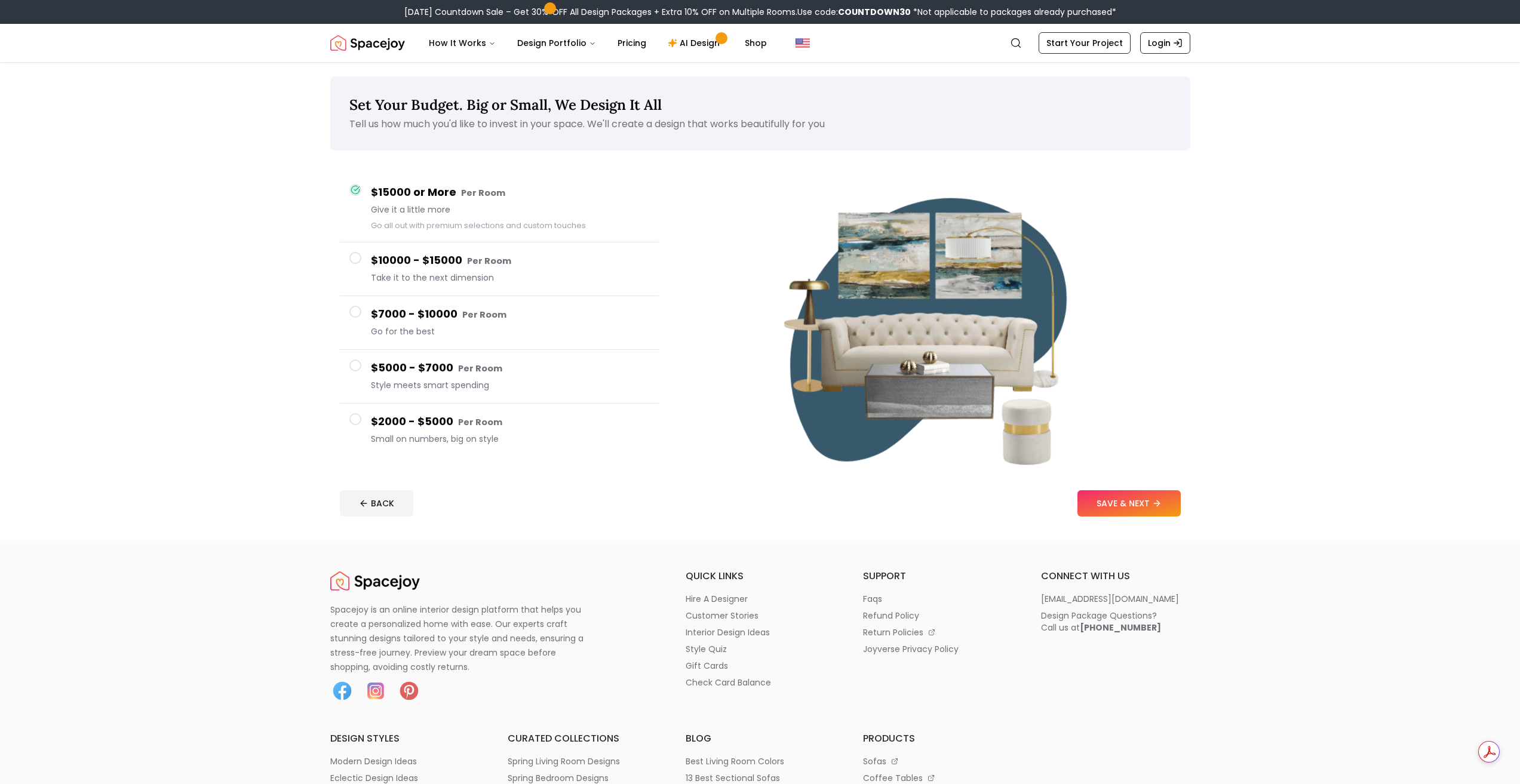
click at [353, 312] on span at bounding box center [356, 312] width 12 height 12
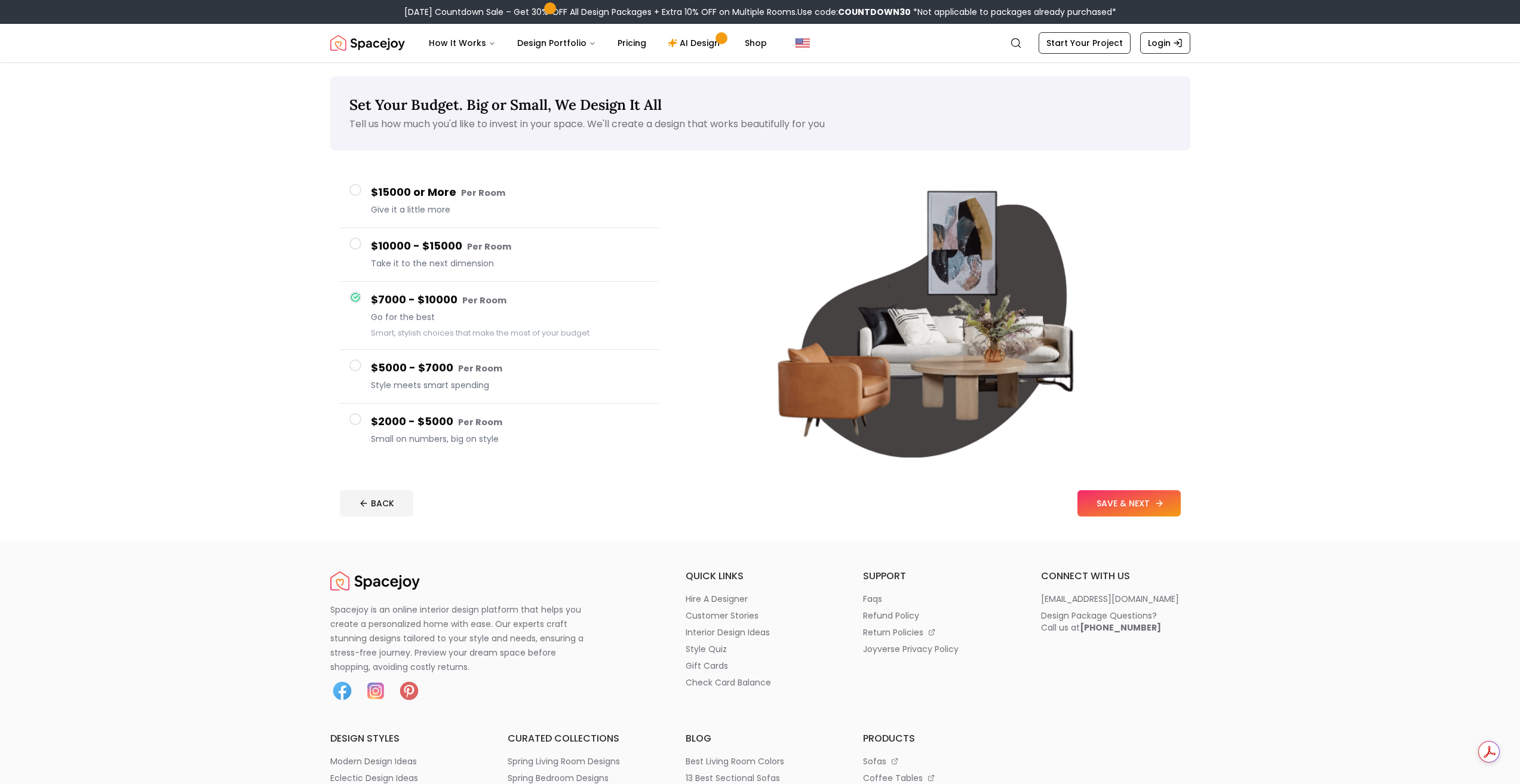
click at [1135, 506] on button "SAVE & NEXT" at bounding box center [1129, 503] width 103 height 26
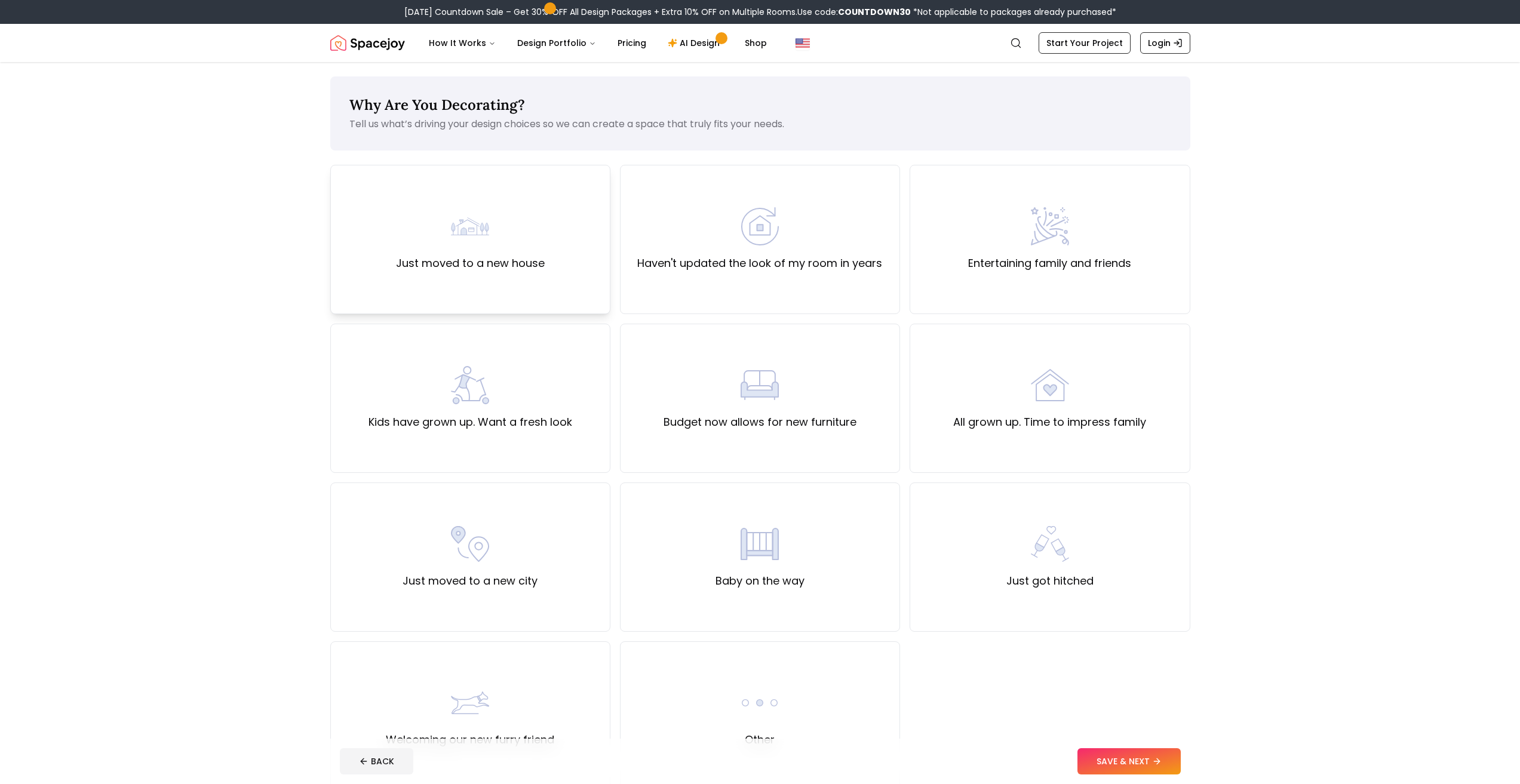
click at [527, 225] on div "Just moved to a new house" at bounding box center [470, 240] width 149 height 65
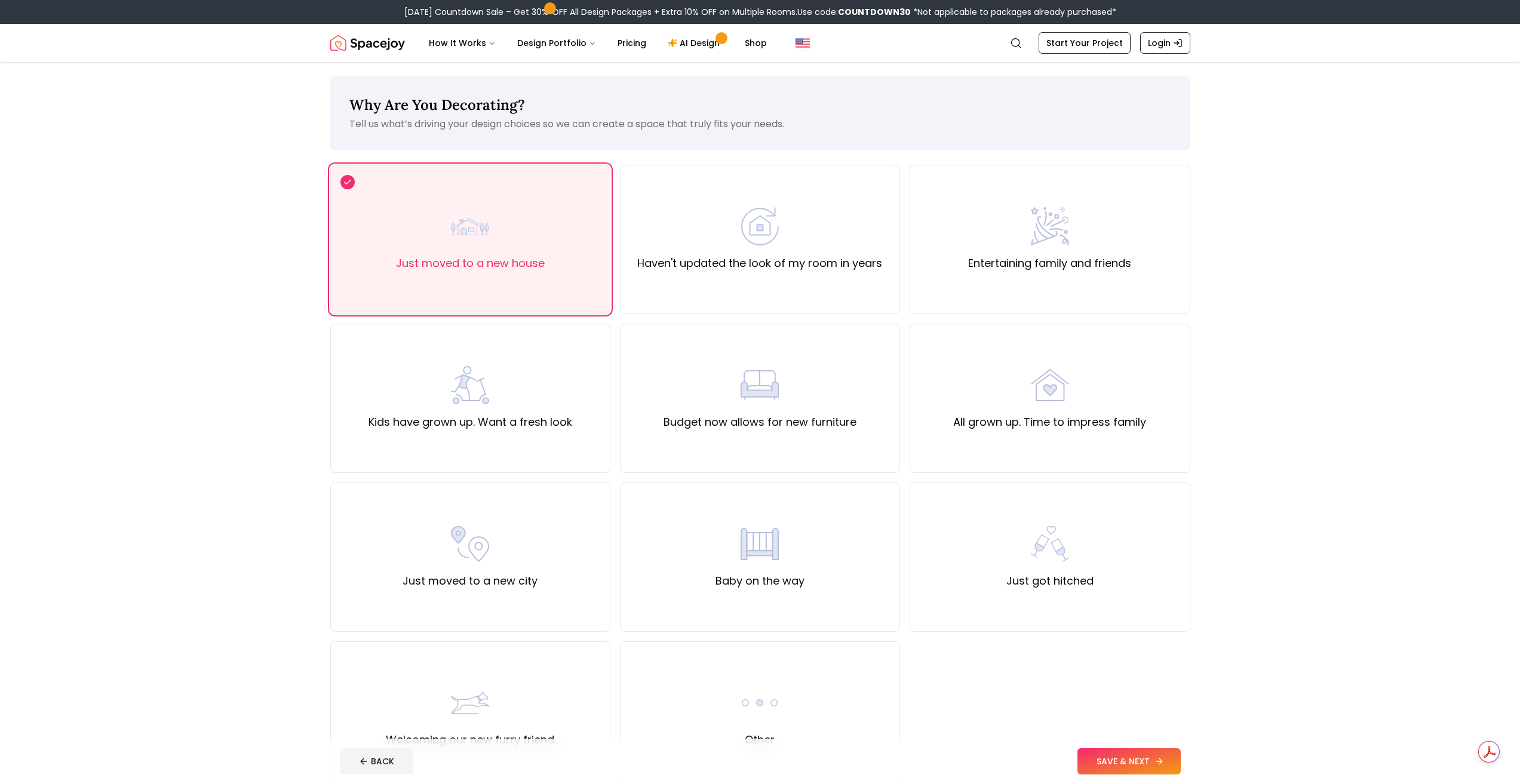
click at [1117, 758] on button "SAVE & NEXT" at bounding box center [1129, 761] width 103 height 26
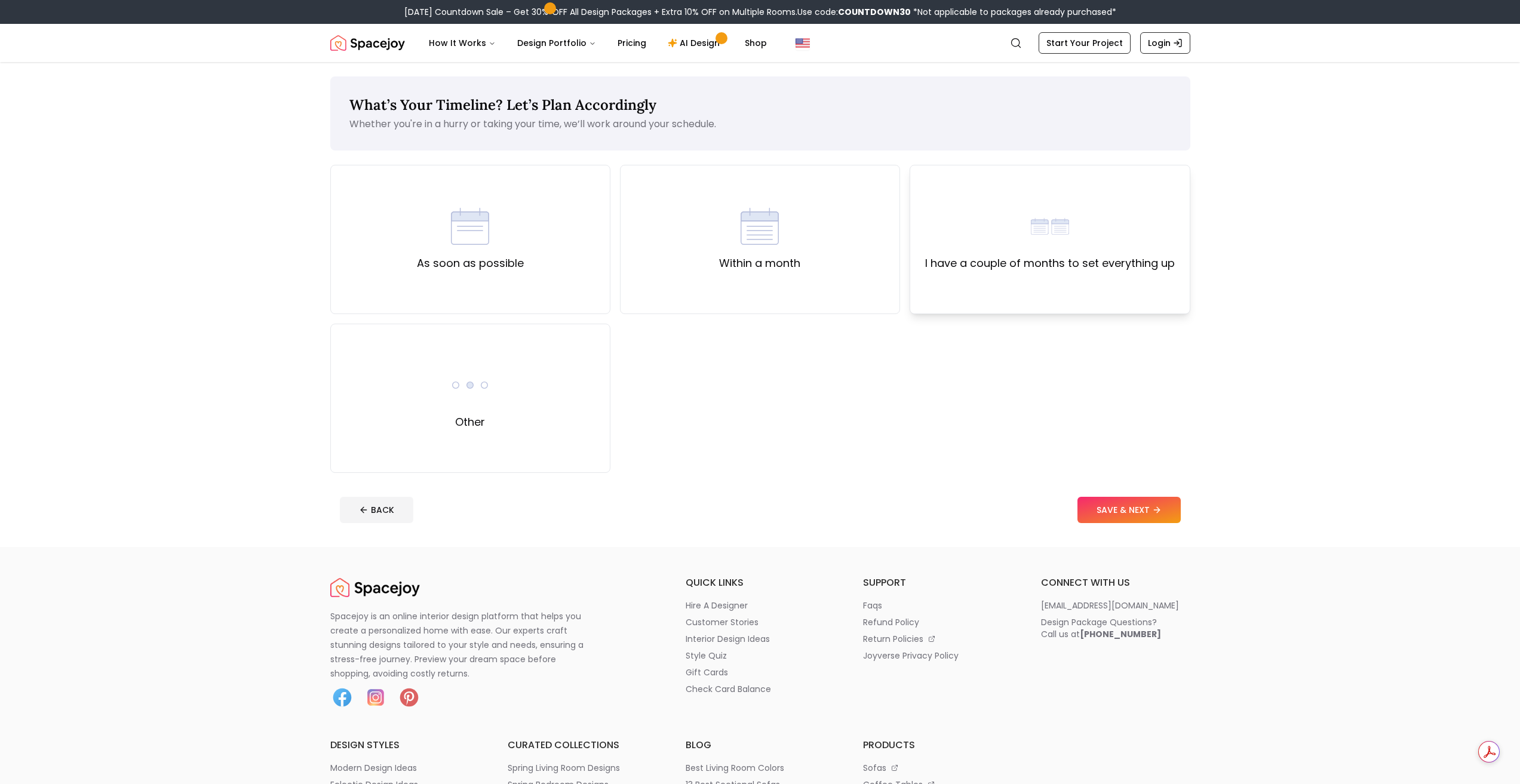
click at [1047, 268] on label "I have a couple of months to set everything up" at bounding box center [1050, 264] width 250 height 17
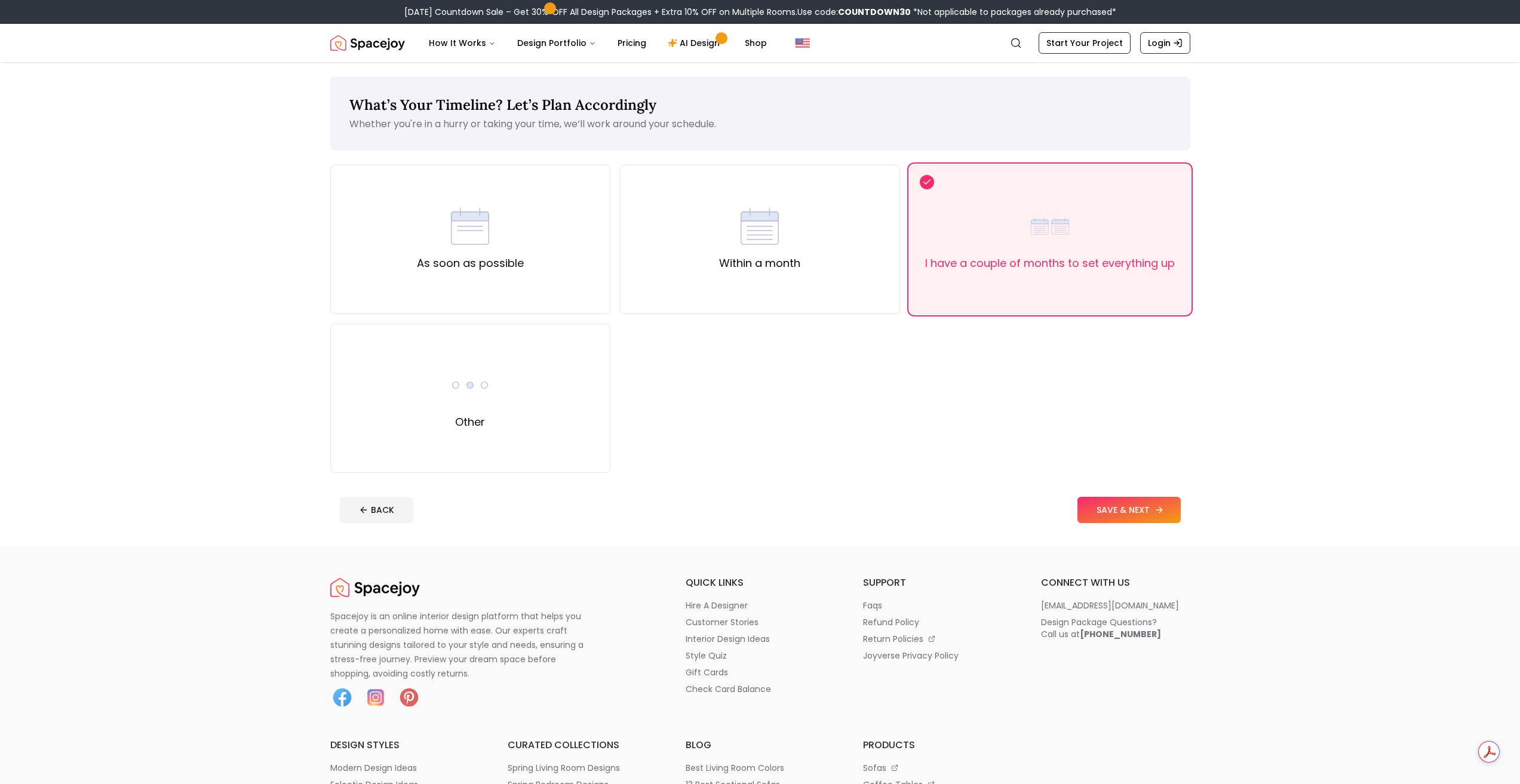
click at [1135, 510] on button "SAVE & NEXT" at bounding box center [1129, 509] width 103 height 26
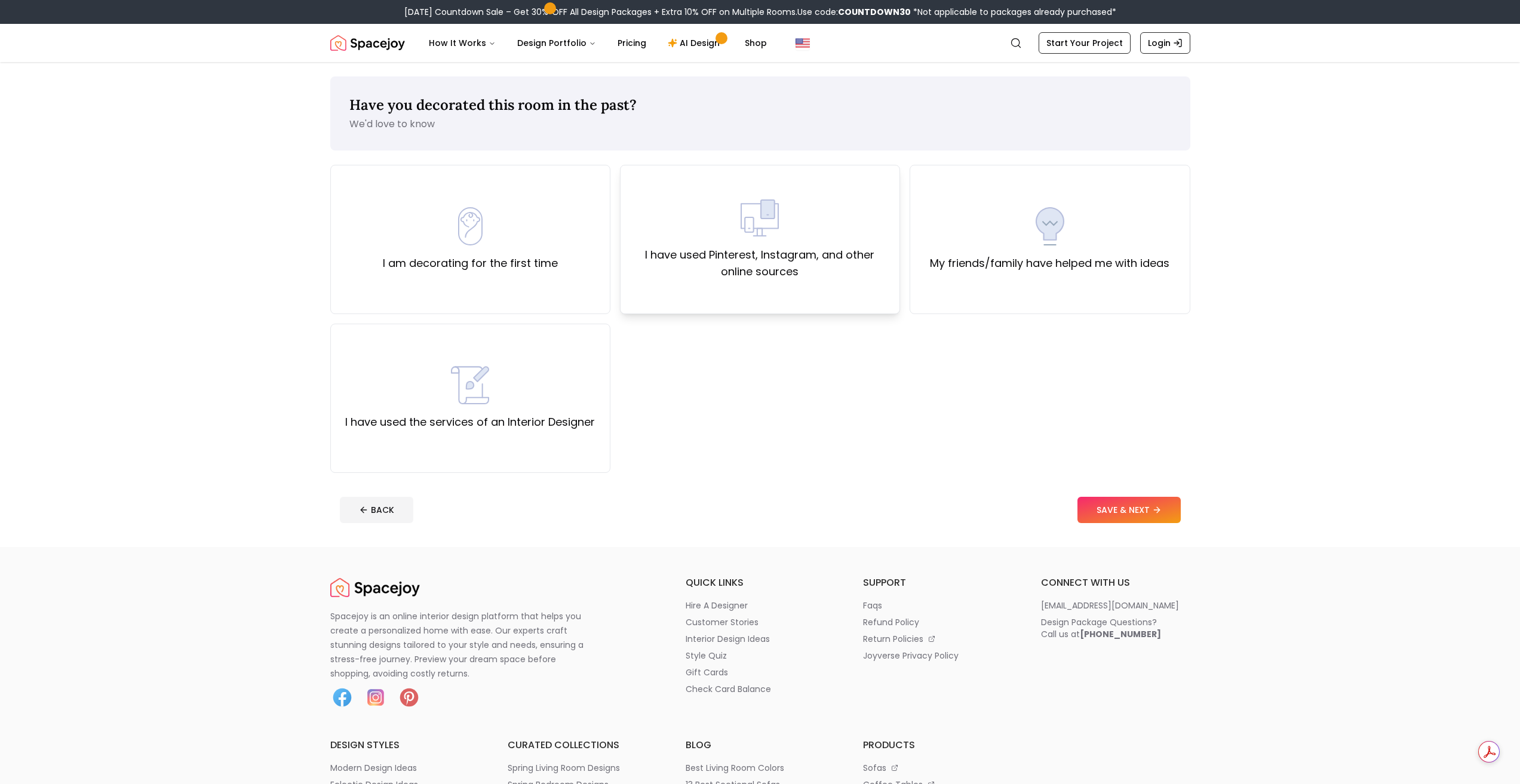
click at [847, 258] on label "I have used Pinterest, Instagram, and other online sources" at bounding box center [760, 263] width 260 height 33
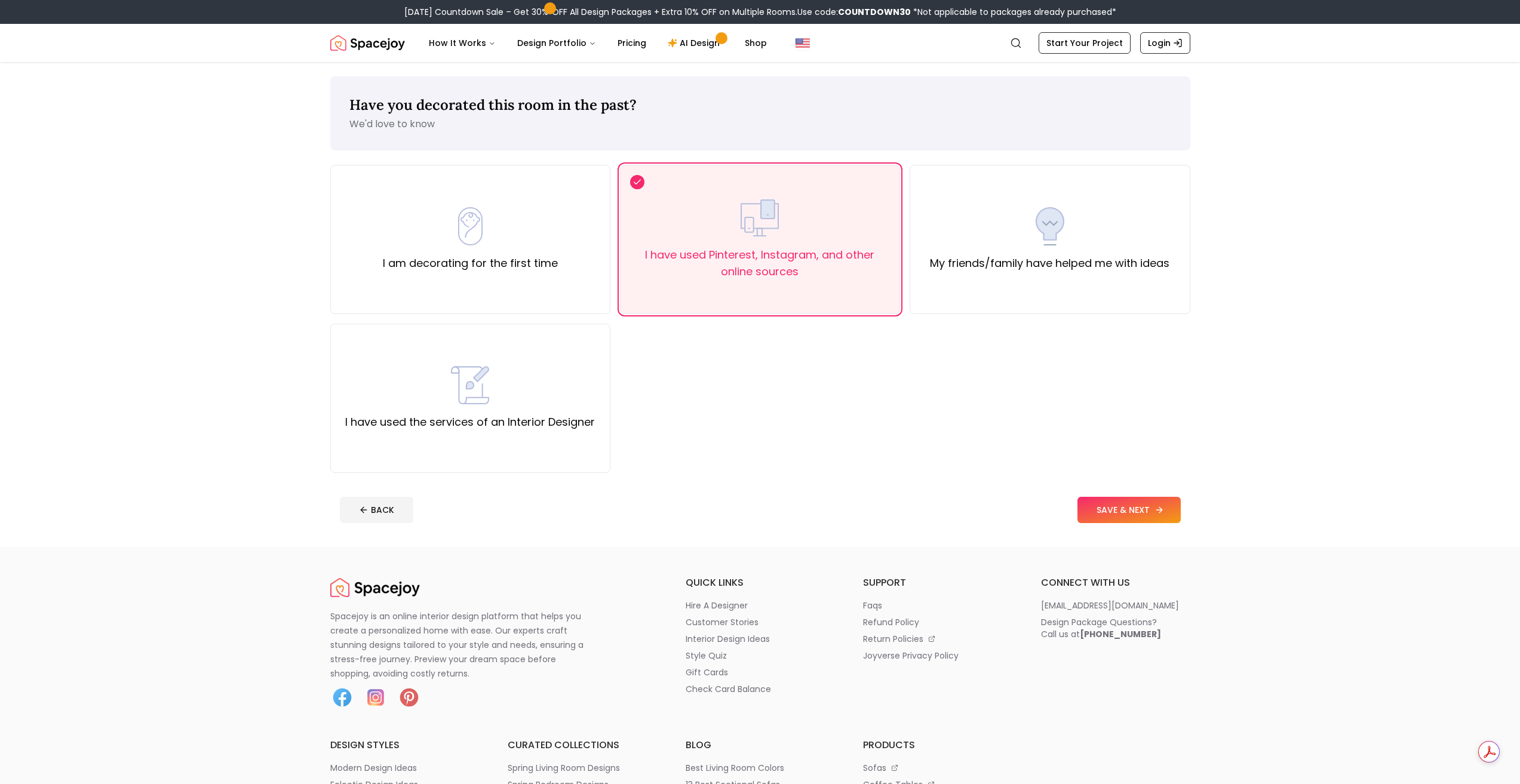
click at [1149, 506] on button "SAVE & NEXT" at bounding box center [1129, 509] width 103 height 26
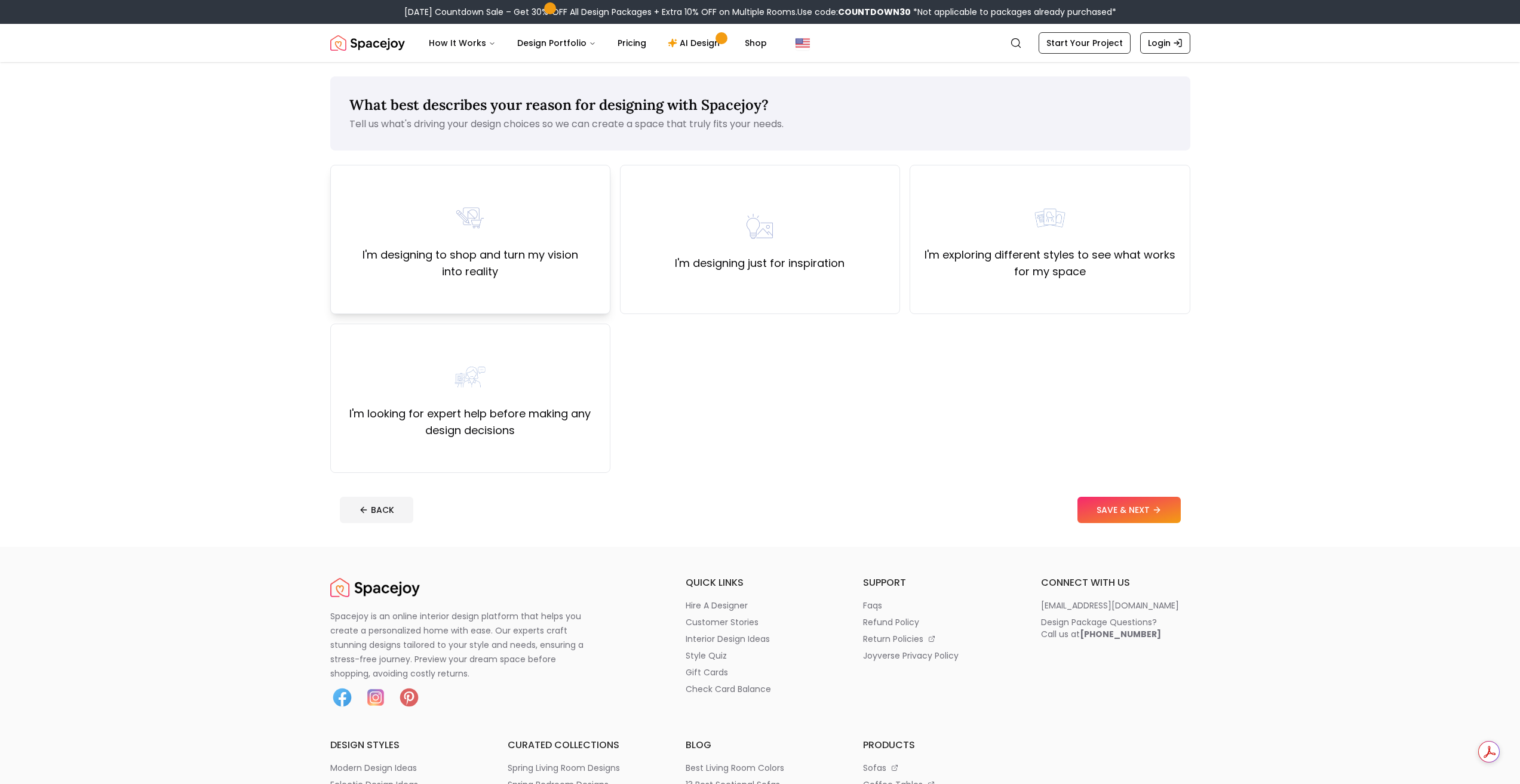
click at [560, 287] on div "I'm designing to shop and turn my vision into reality" at bounding box center [470, 240] width 280 height 150
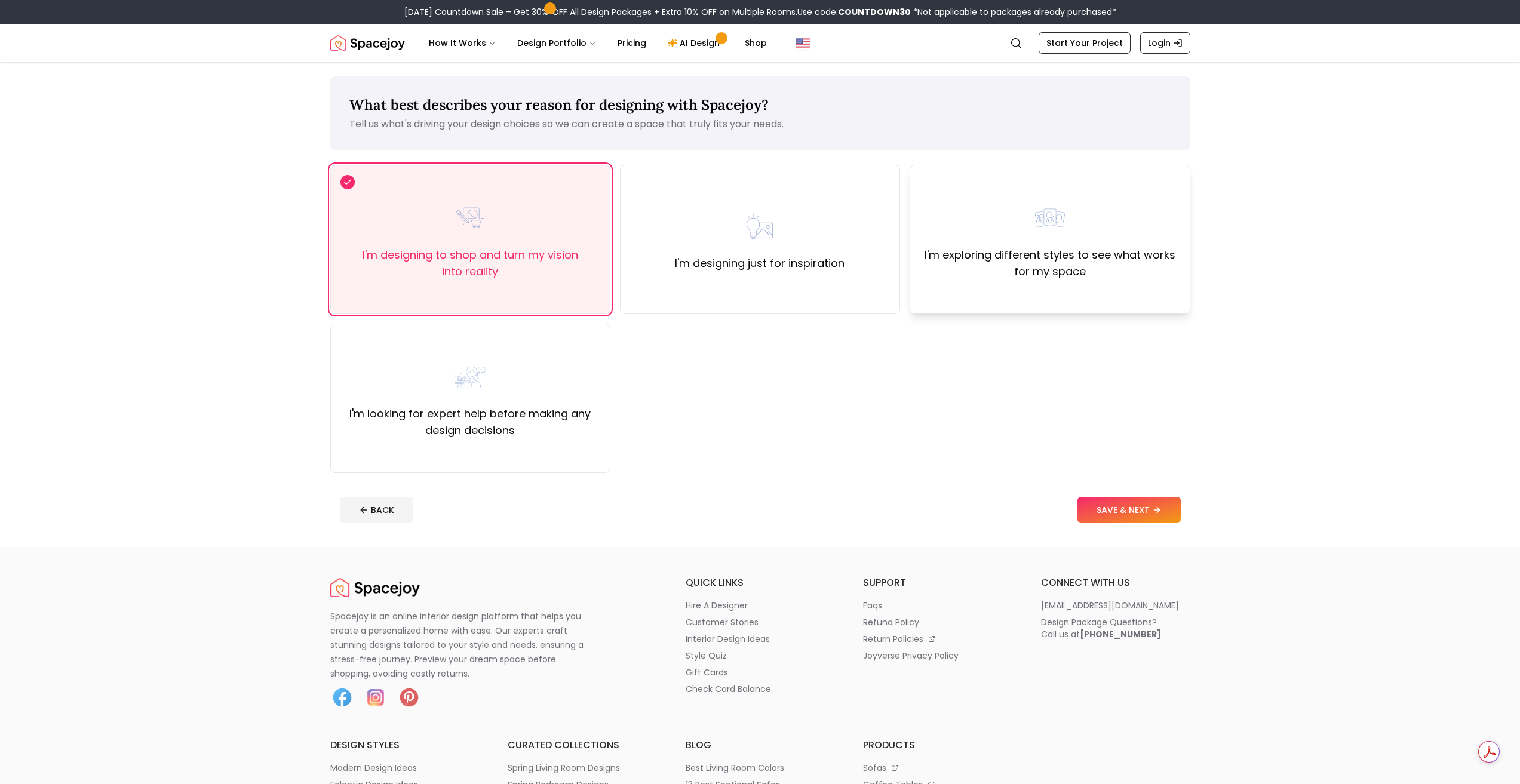
click at [1139, 284] on div "I'm exploring different styles to see what works for my space" at bounding box center [1050, 240] width 280 height 150
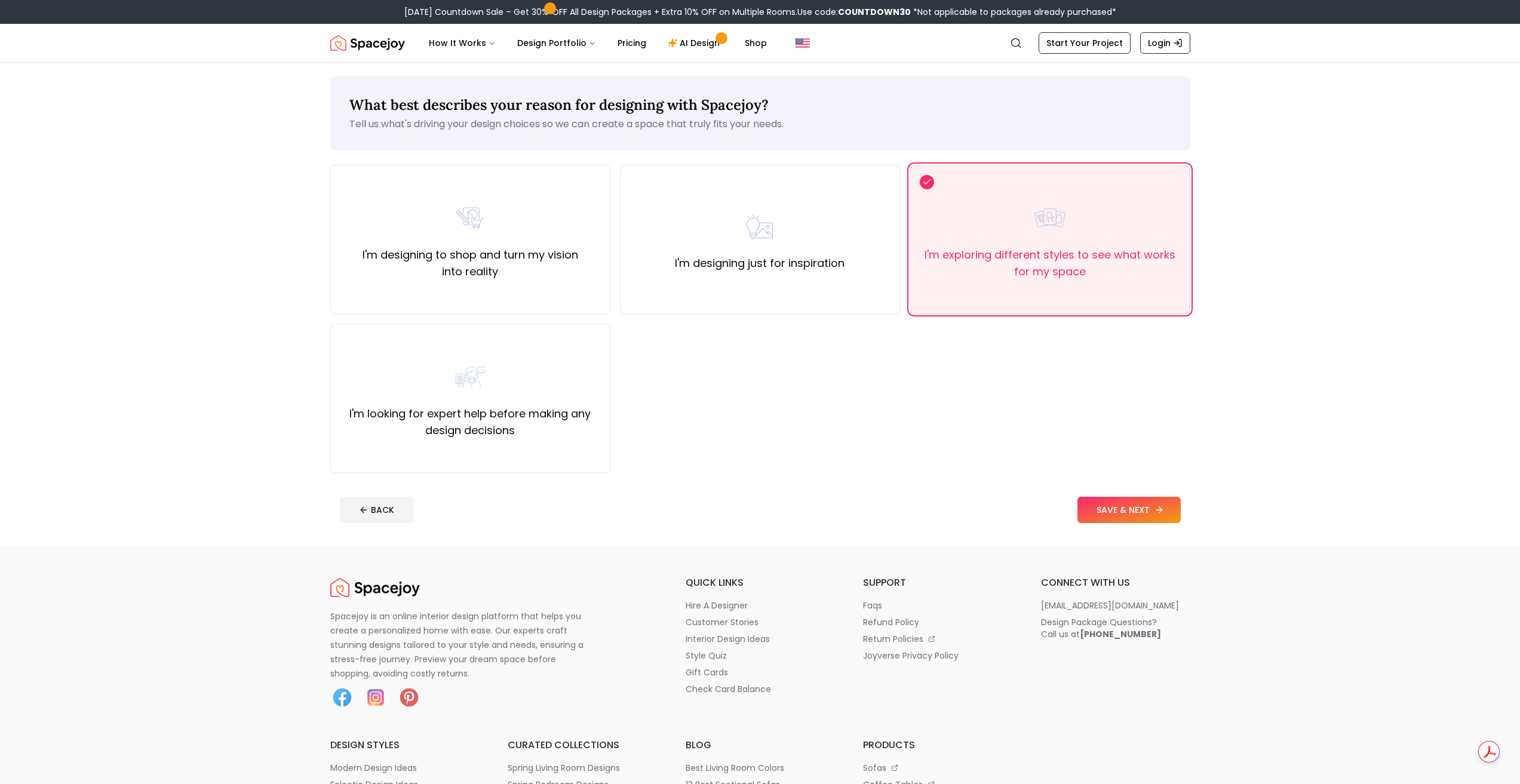
click at [1120, 513] on button "SAVE & NEXT" at bounding box center [1129, 509] width 103 height 26
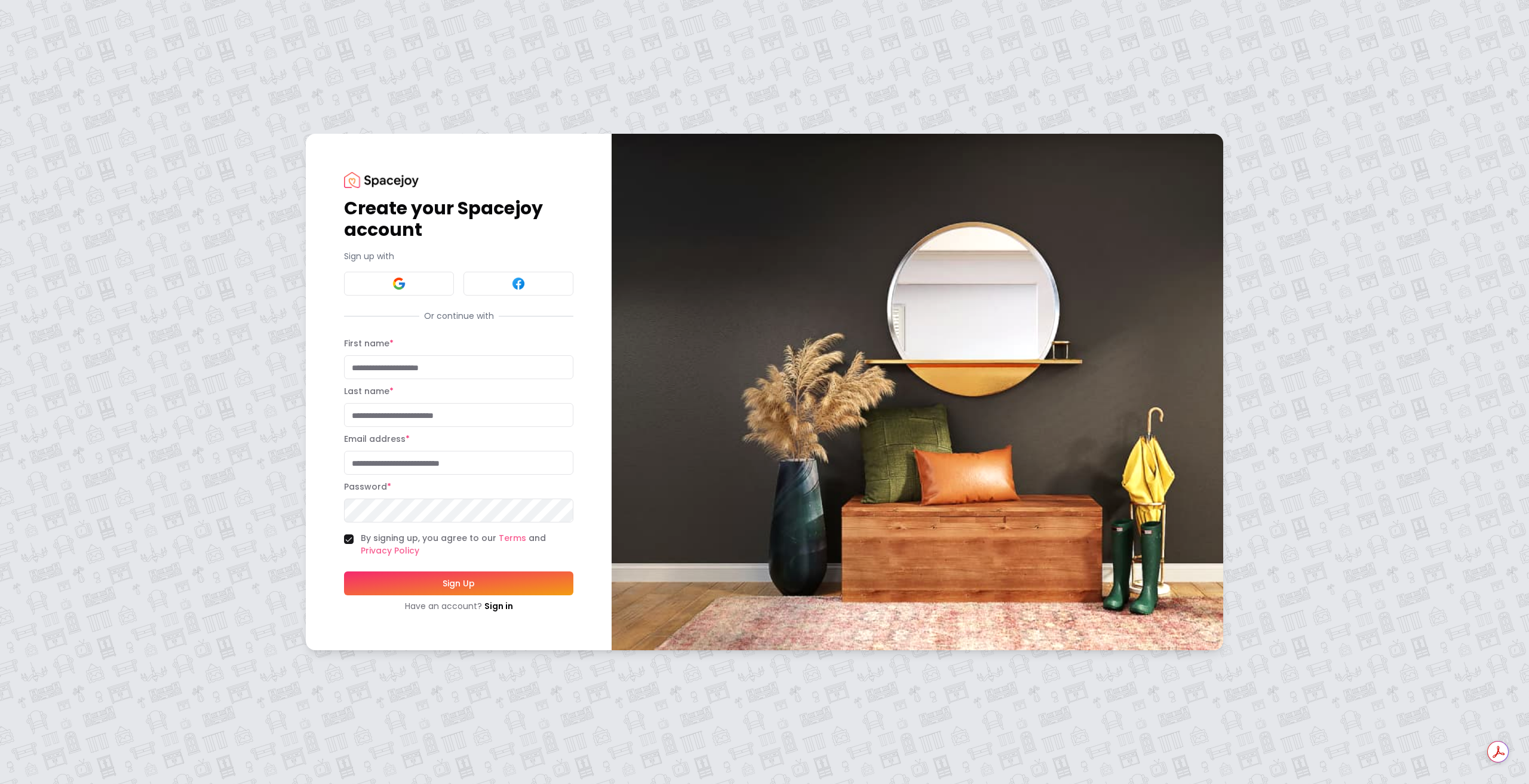
click at [433, 368] on input "First name *" at bounding box center [459, 367] width 230 height 24
type input "****"
type input "*******"
type input "**********"
click at [344, 571] on button "Sign Up" at bounding box center [459, 583] width 230 height 24
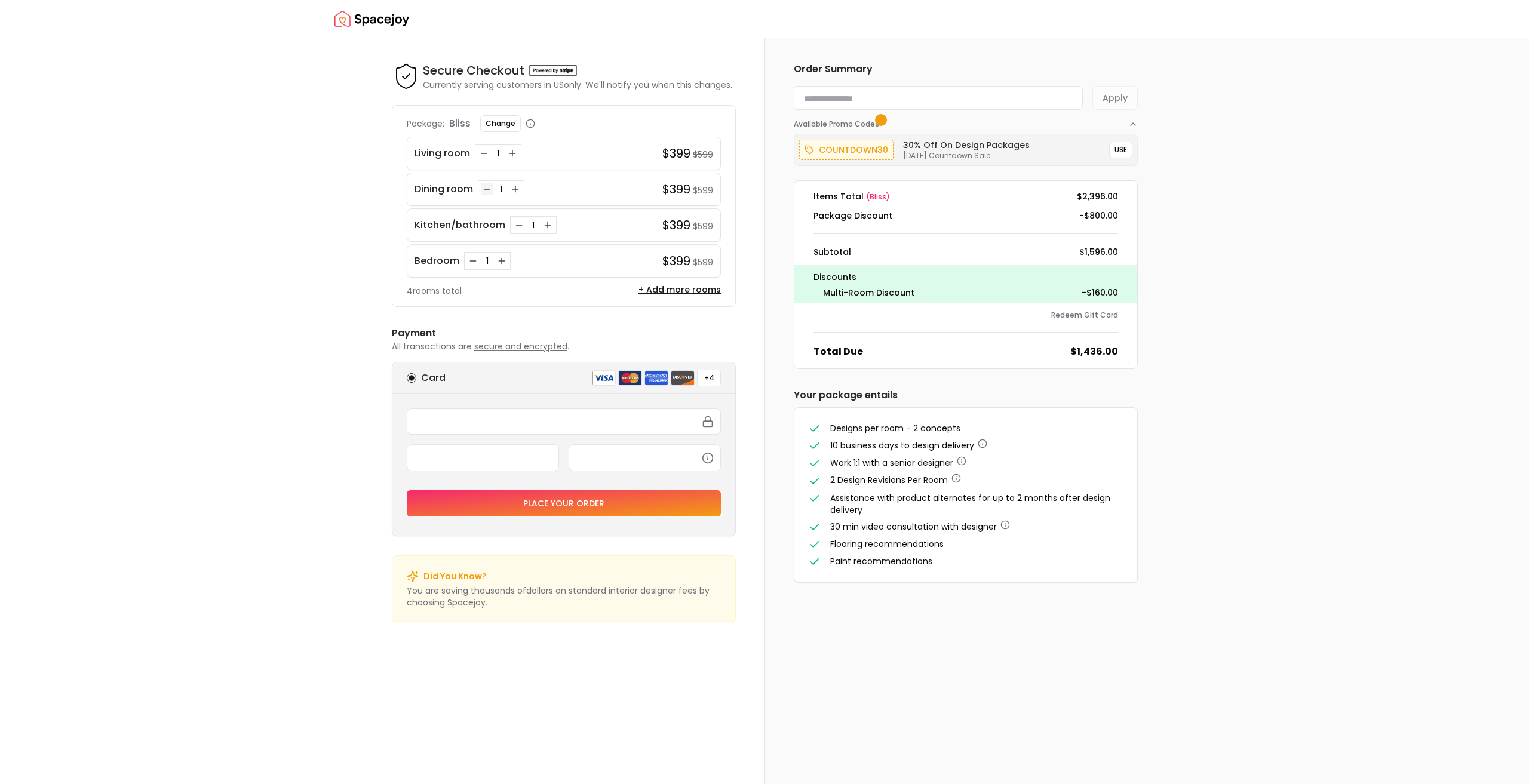
click at [488, 191] on icon "Decrease quantity for Dining room" at bounding box center [486, 189] width 9 height 9
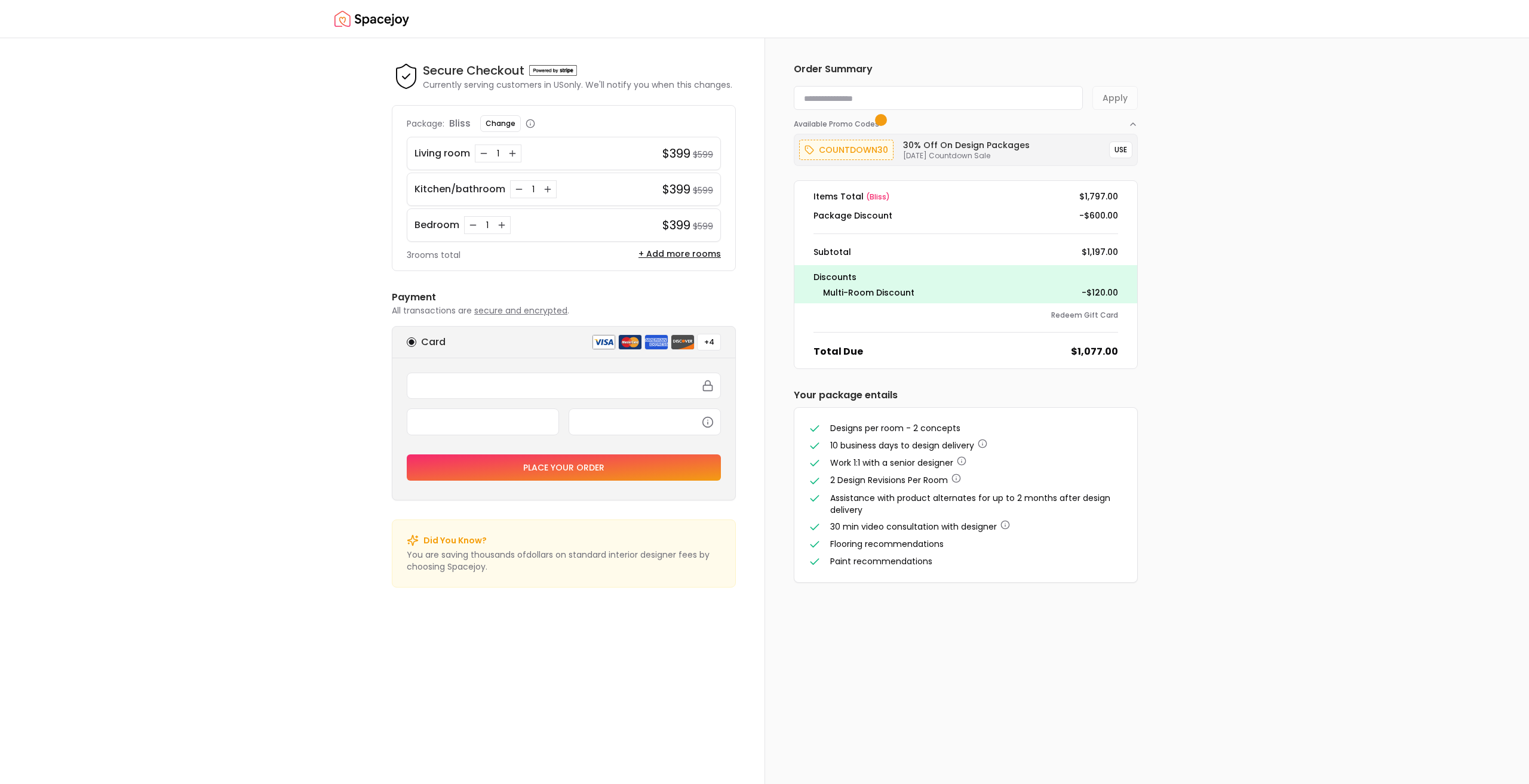
click at [485, 155] on icon "Decrease quantity for Living room" at bounding box center [483, 153] width 9 height 9
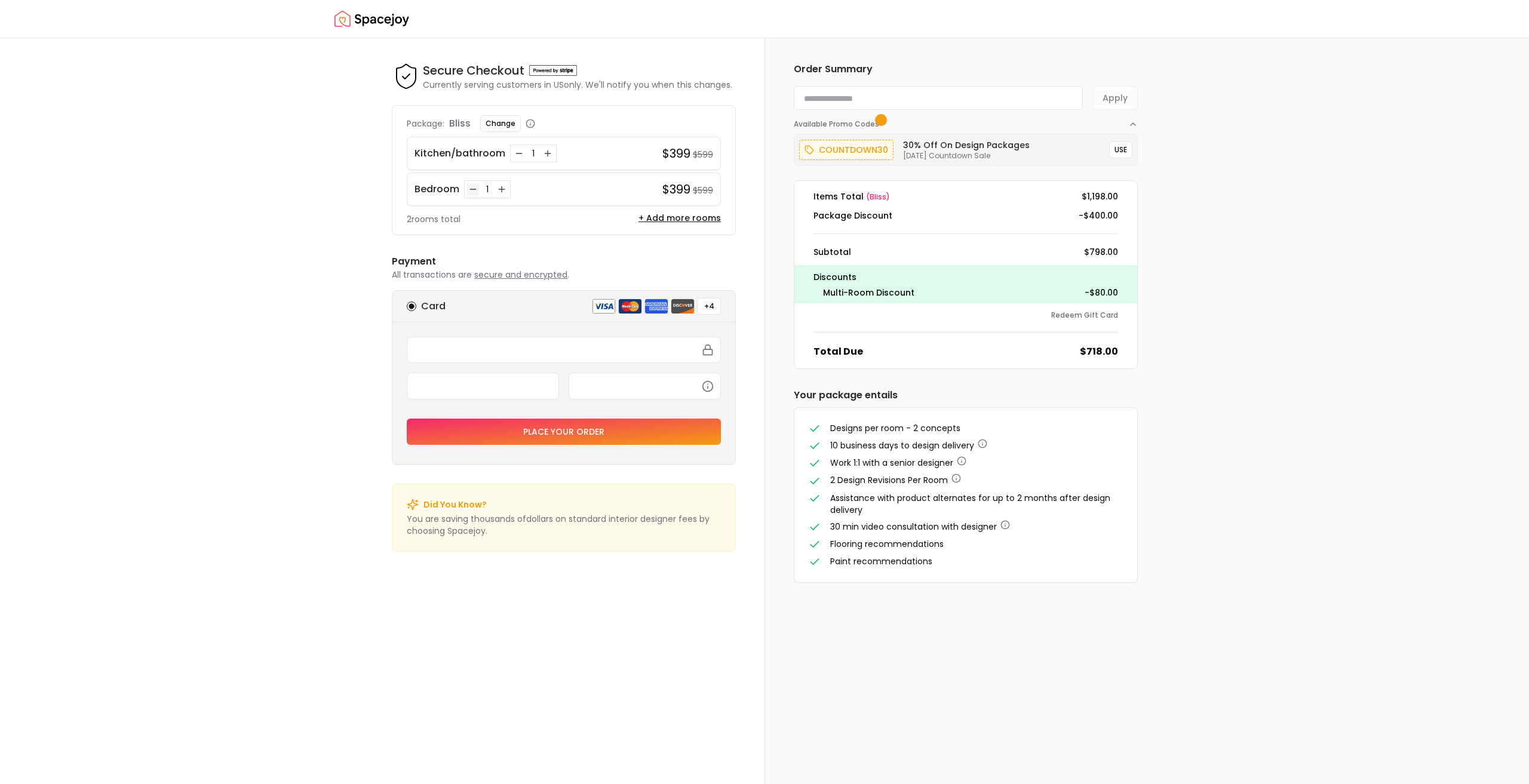
click at [467, 190] on button "Decrease quantity for Bedroom" at bounding box center [473, 190] width 12 height 12
